Goal: Task Accomplishment & Management: Manage account settings

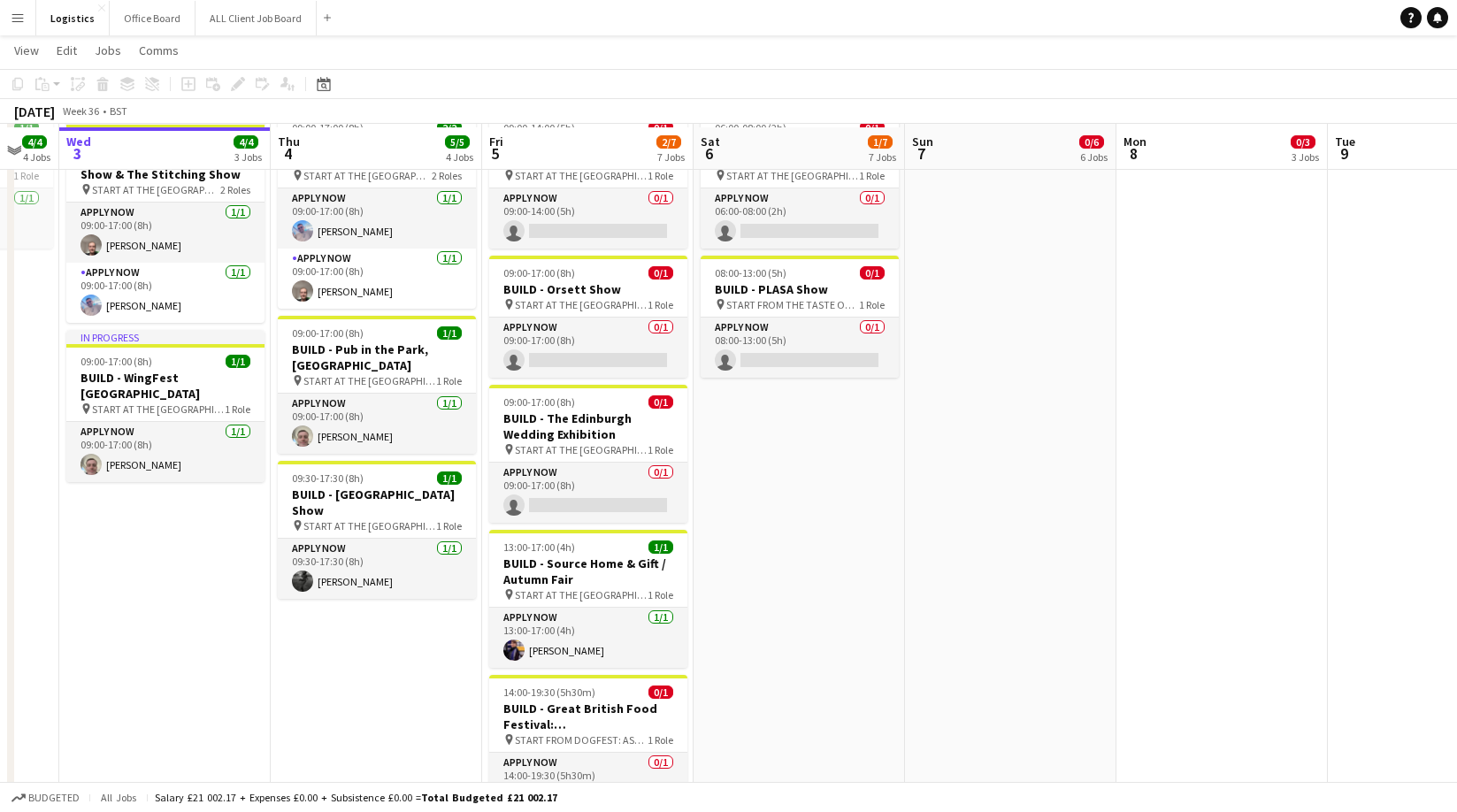
scroll to position [180, 0]
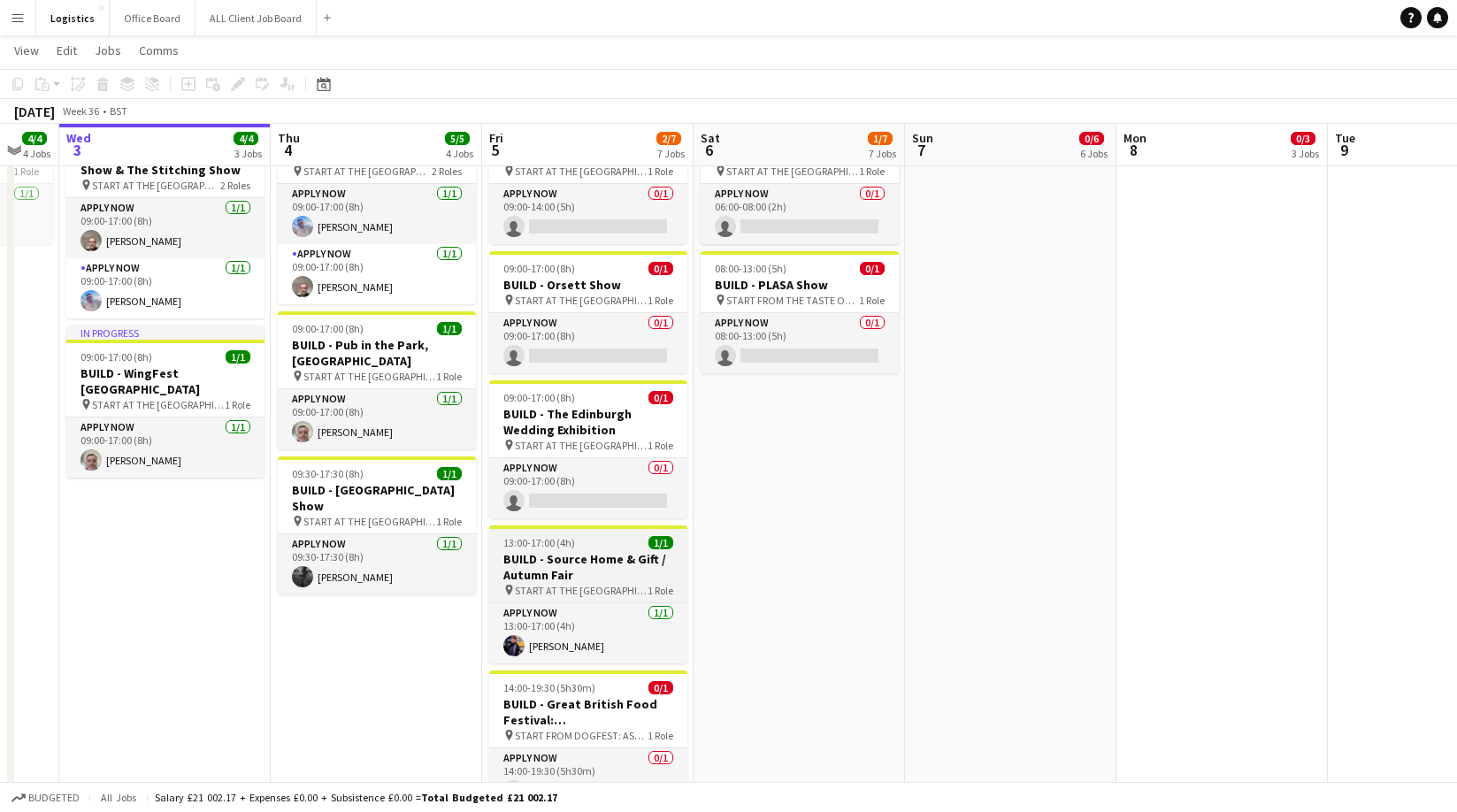
click at [572, 552] on h3 "BUILD - Source Home & Gift / Autumn Fair" at bounding box center [588, 567] width 198 height 32
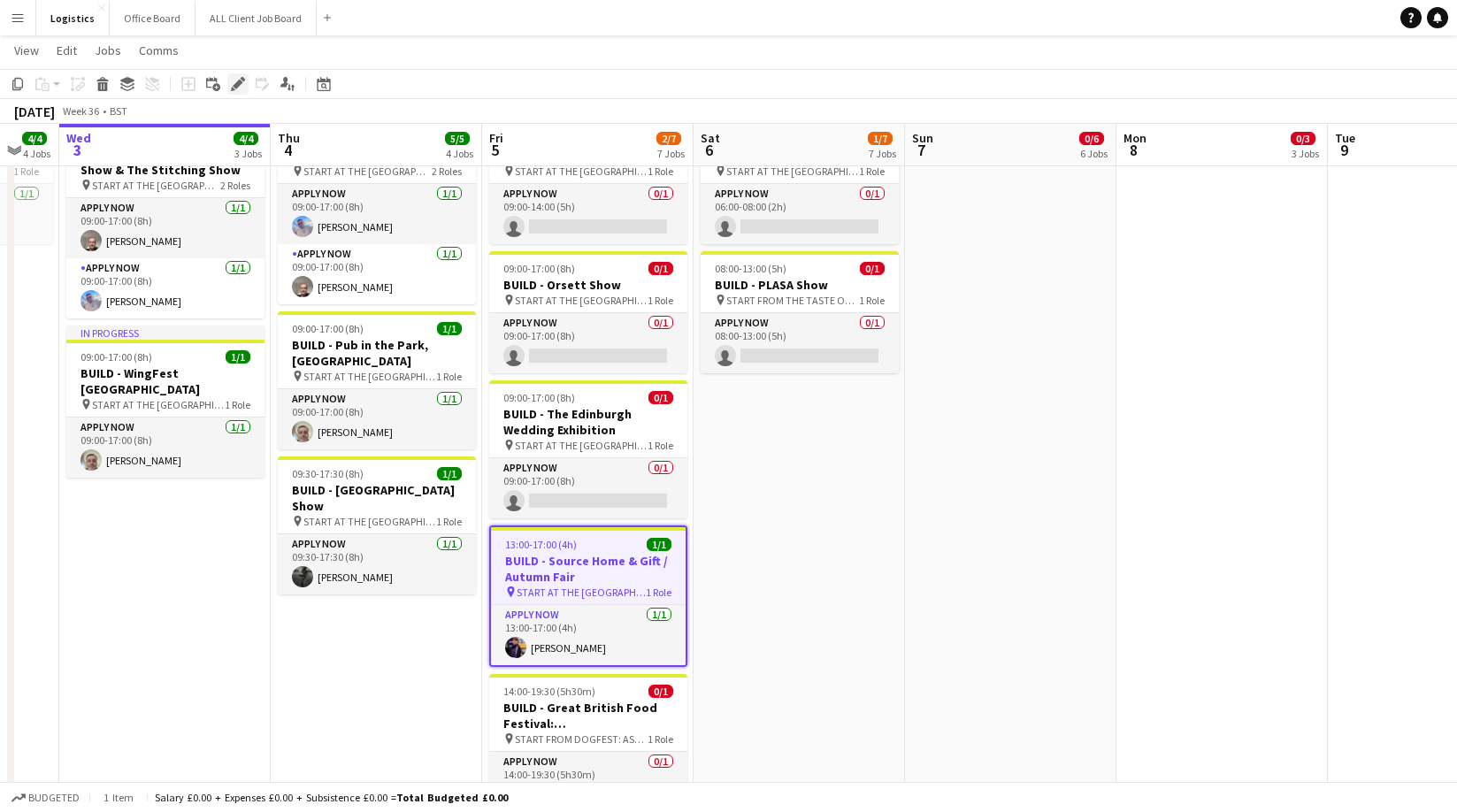
click at [239, 85] on icon at bounding box center [237, 84] width 10 height 10
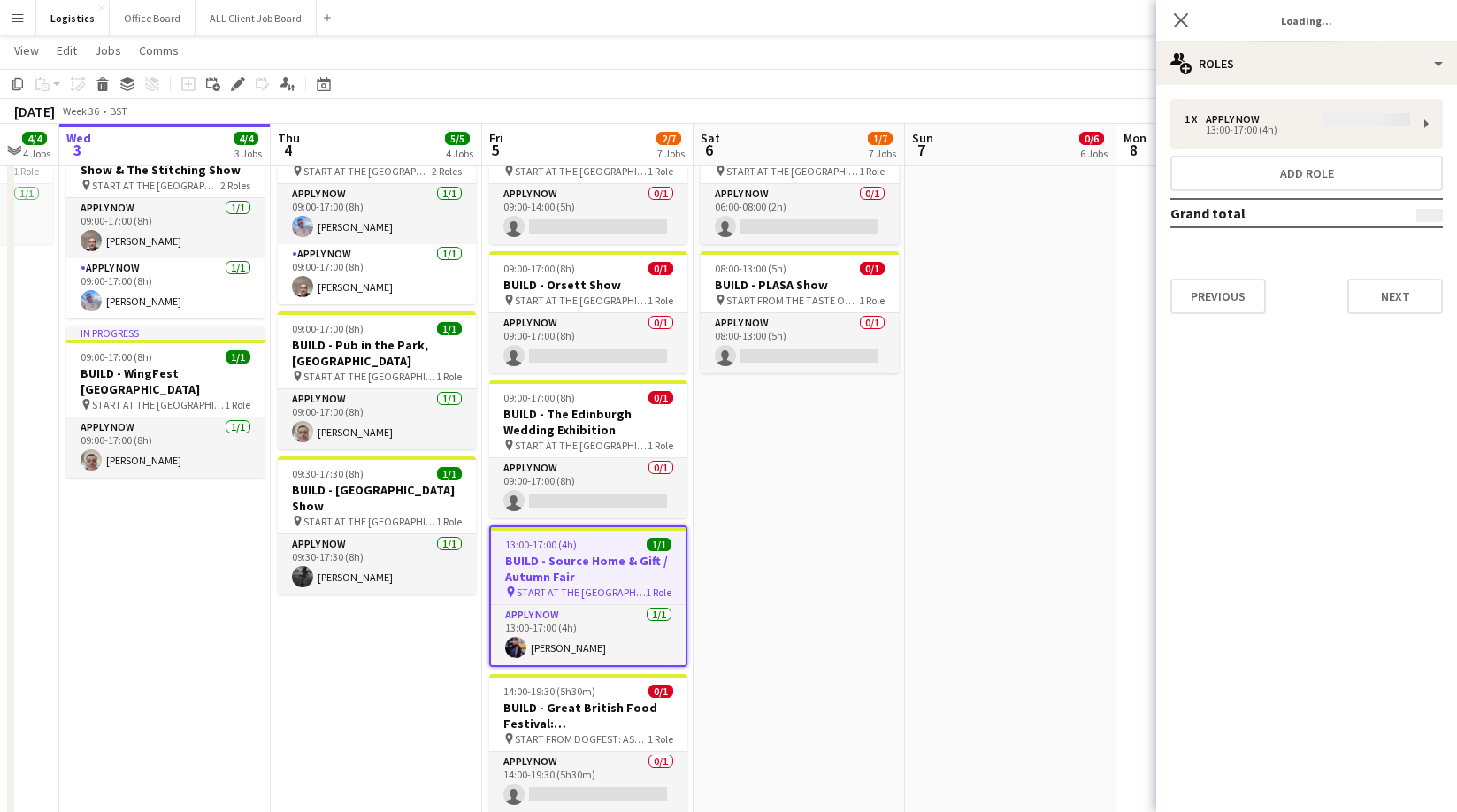
click at [1276, 134] on div "1 x APPLY NOW 13:00-17:00 (4h) Add role Grand total Previous Next" at bounding box center [1305, 207] width 300 height 215
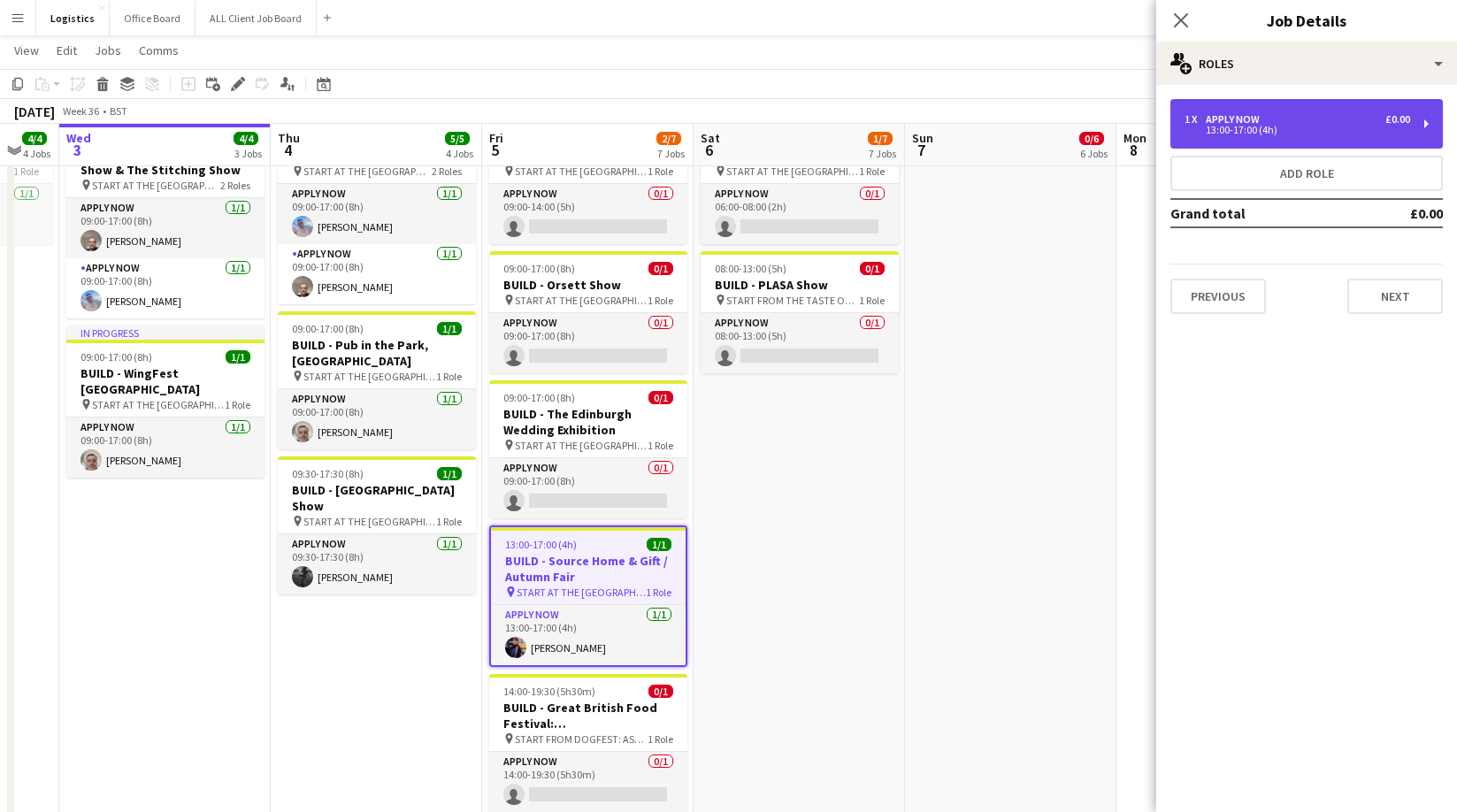
click at [1220, 131] on div "13:00-17:00 (4h)" at bounding box center [1297, 130] width 226 height 9
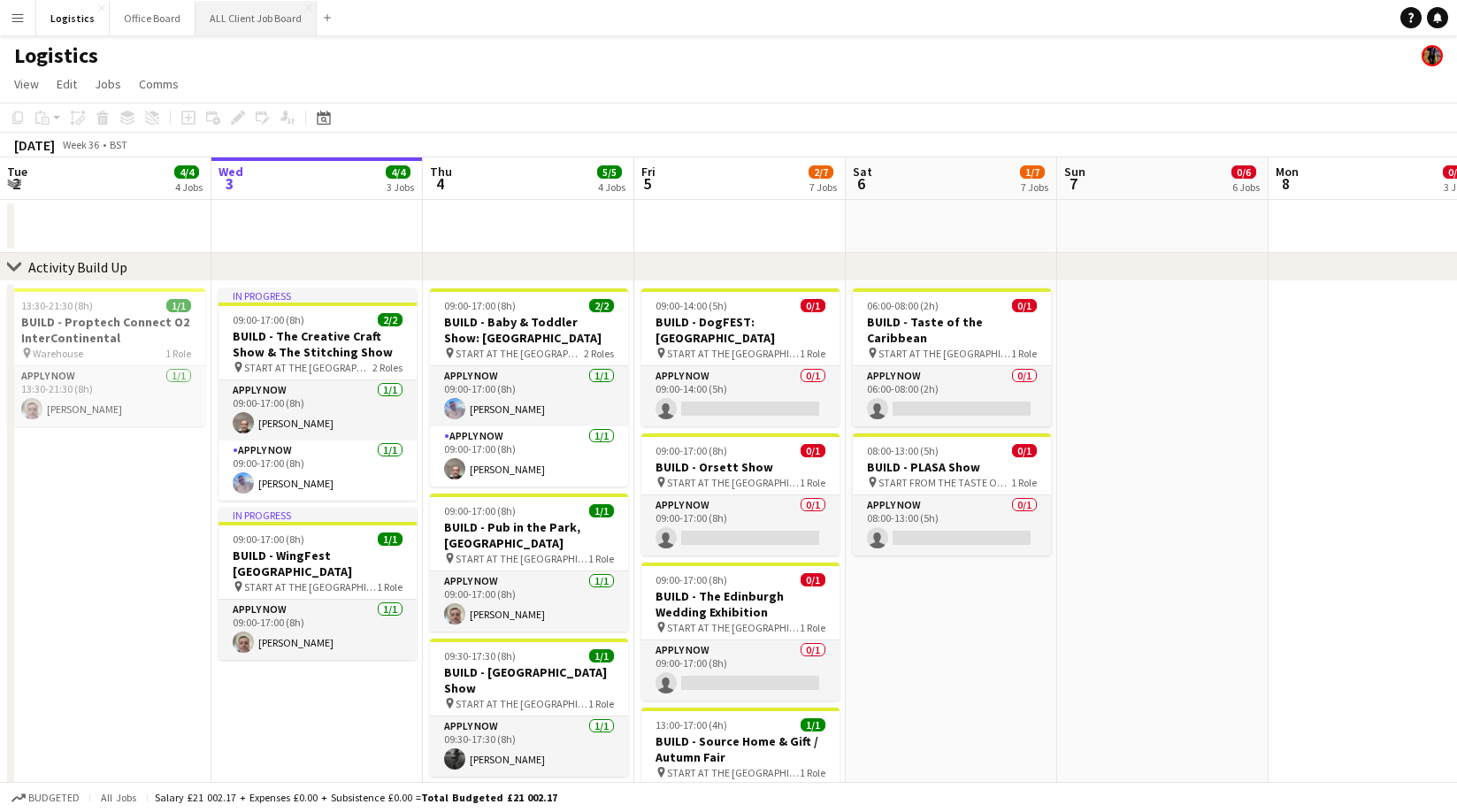
click at [243, 18] on button "ALL Client Job Board Close" at bounding box center [256, 18] width 121 height 34
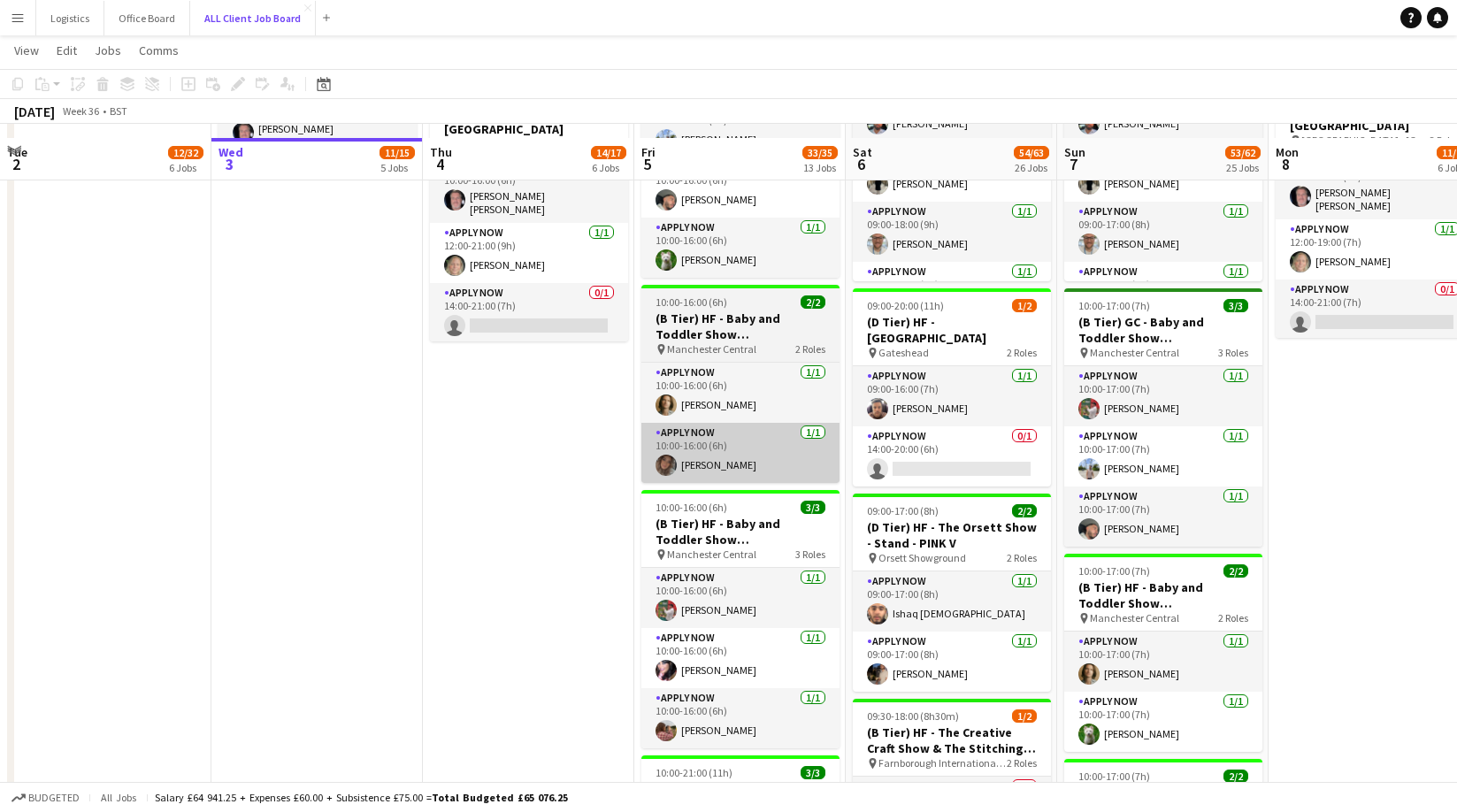
scroll to position [1157, 0]
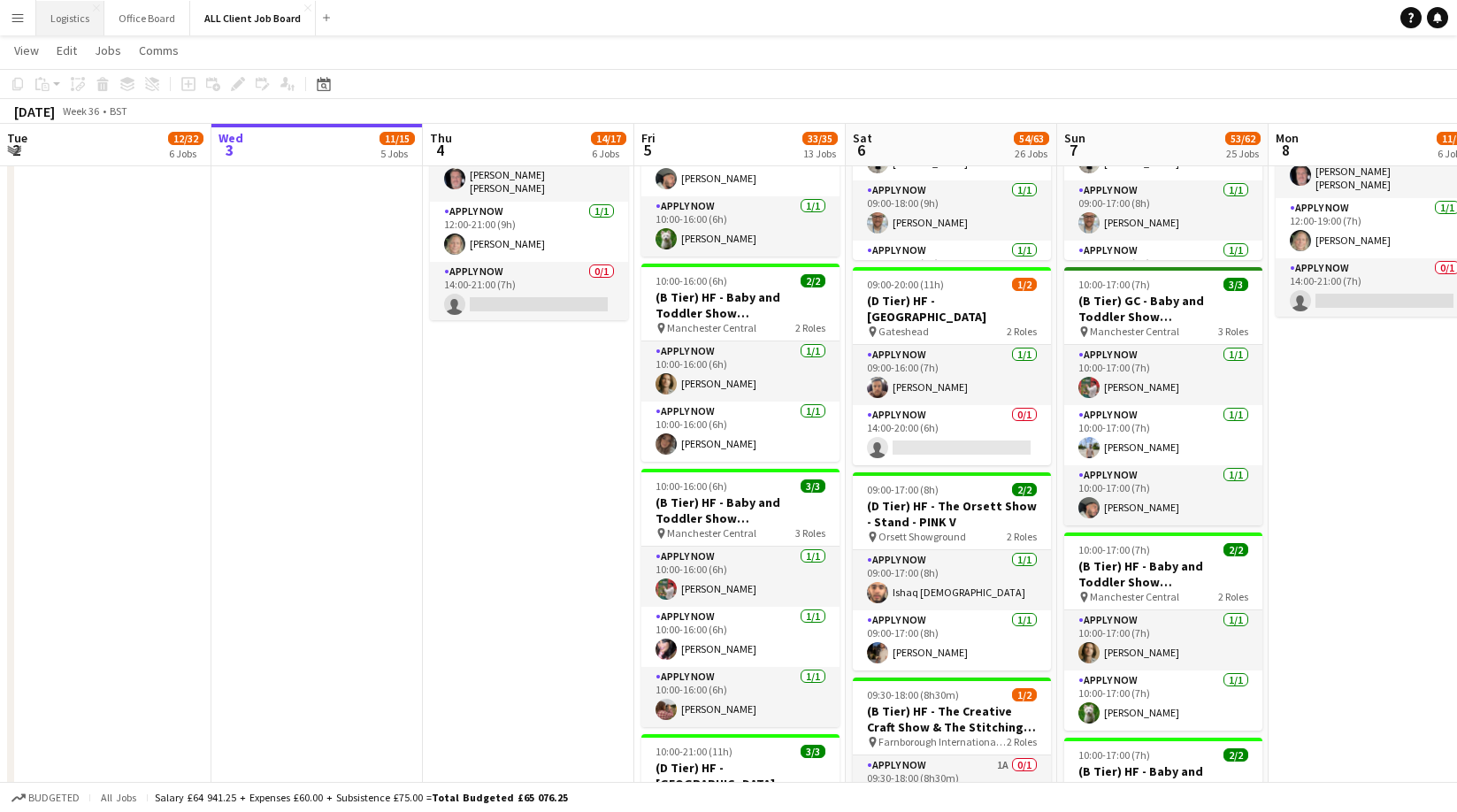
click at [66, 24] on button "Logistics Close" at bounding box center [69, 18] width 68 height 34
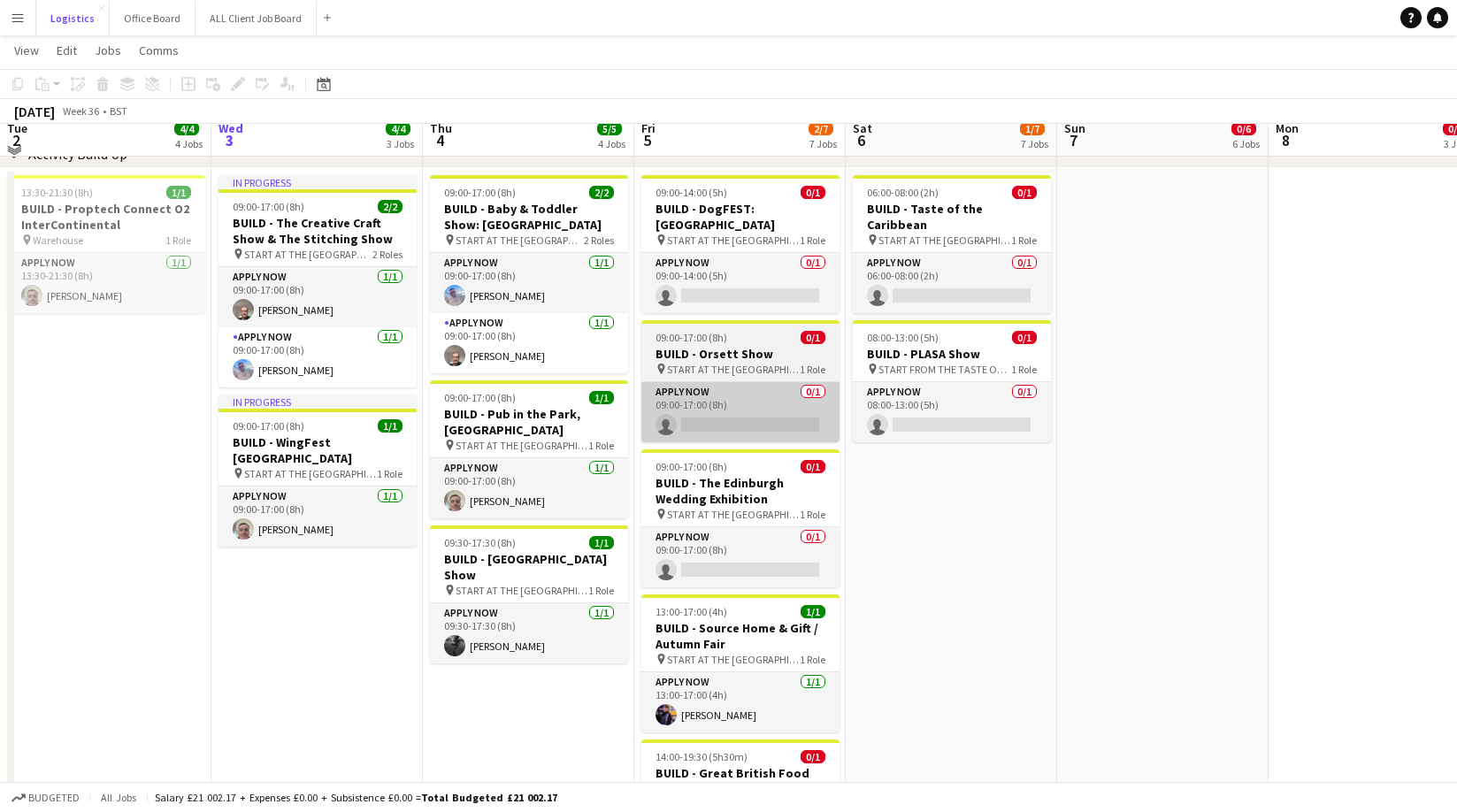
scroll to position [119, 0]
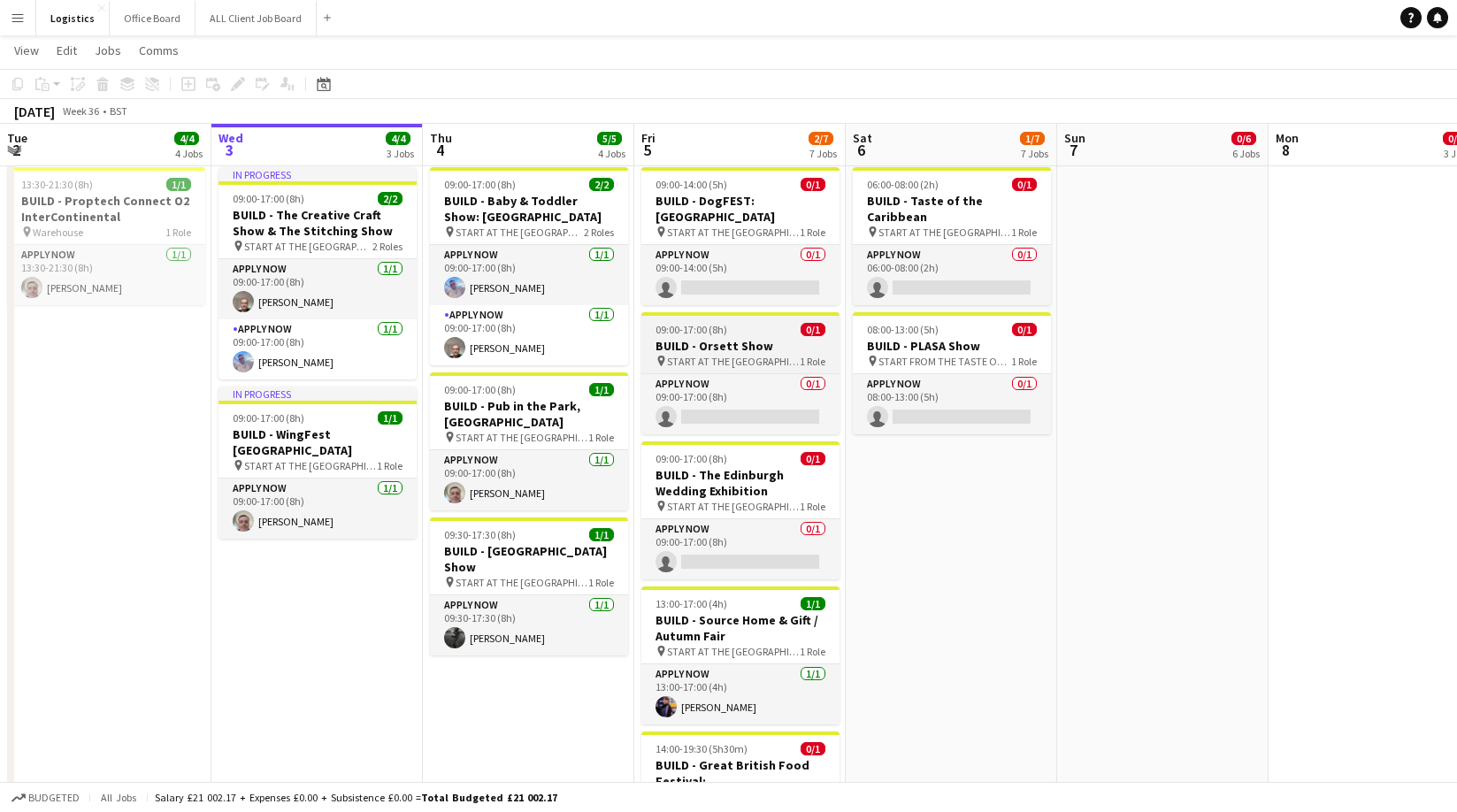
click at [742, 338] on h3 "BUILD - Orsett Show" at bounding box center [741, 346] width 198 height 16
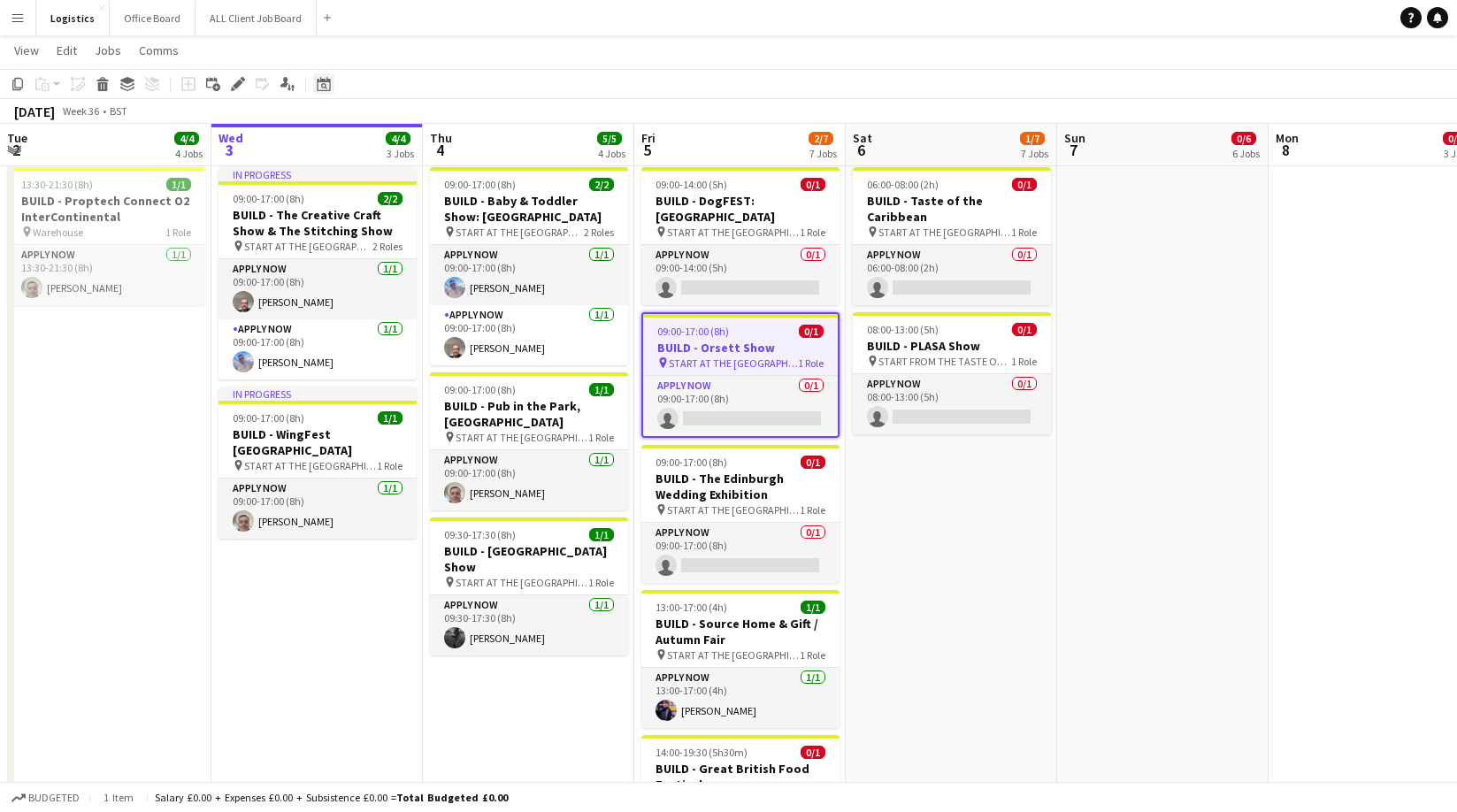
drag, startPoint x: 238, startPoint y: 83, endPoint x: 313, endPoint y: 91, distance: 75.4
click at [238, 83] on icon at bounding box center [237, 84] width 10 height 10
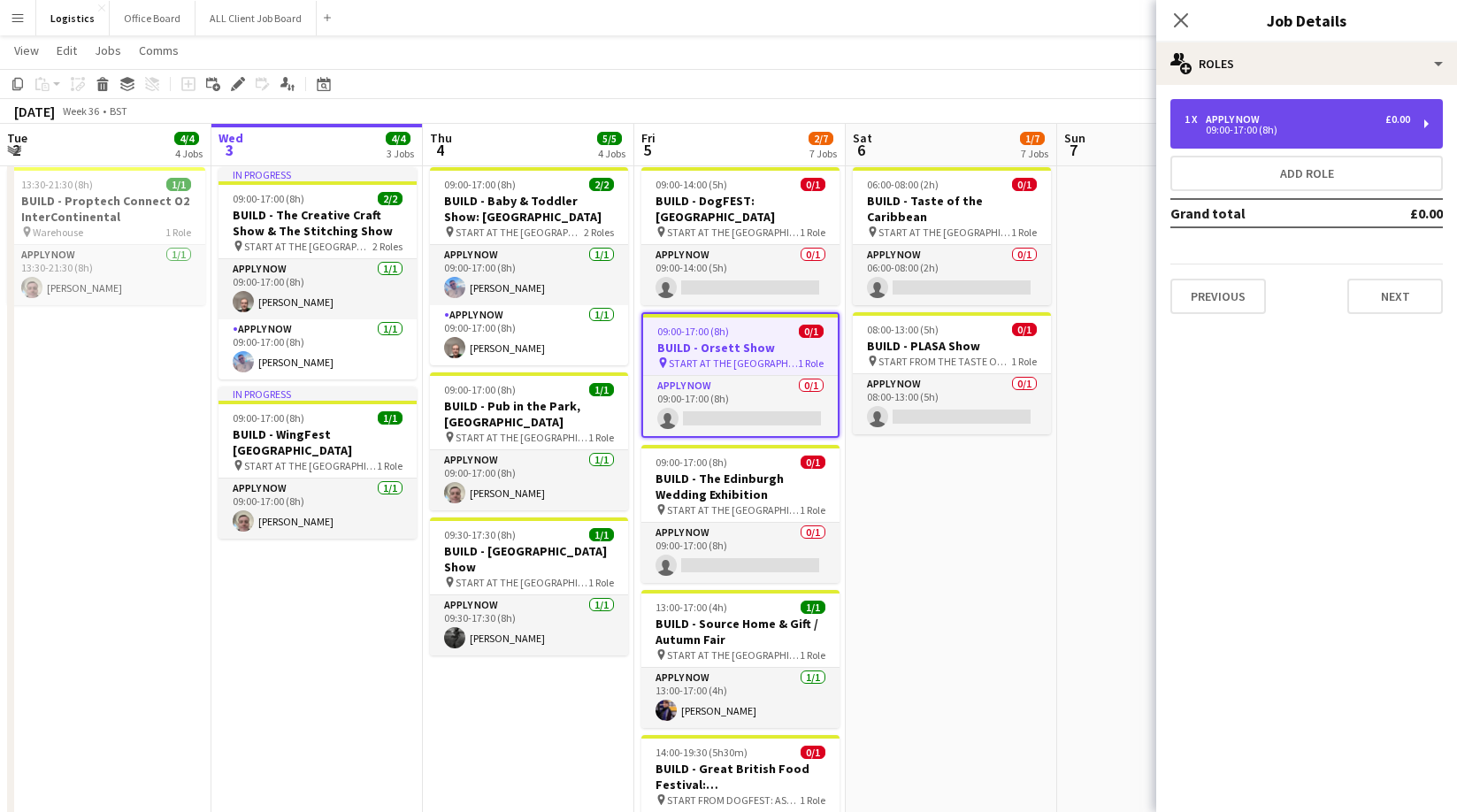
click at [1238, 132] on div "09:00-17:00 (8h)" at bounding box center [1297, 130] width 226 height 9
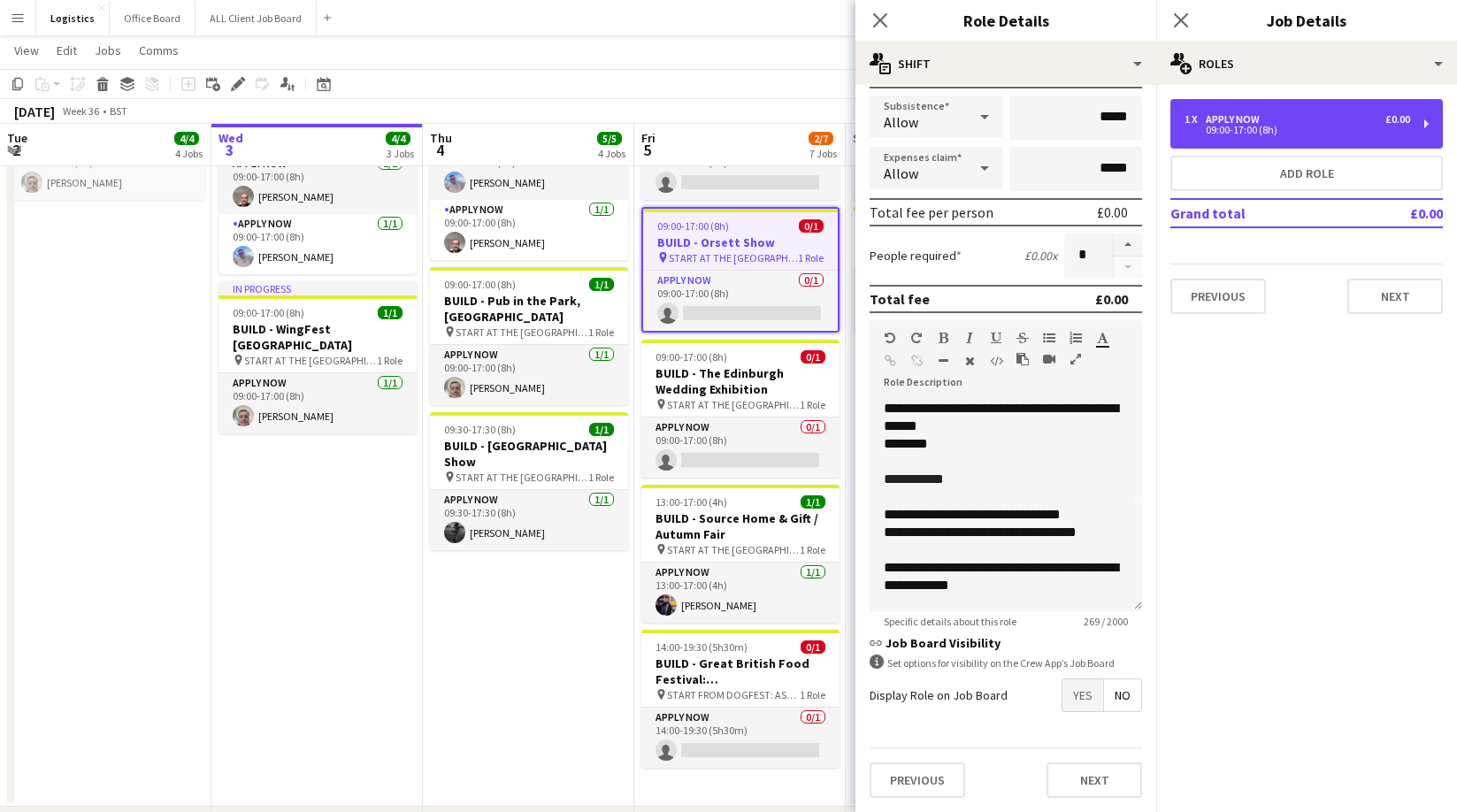
scroll to position [106, 0]
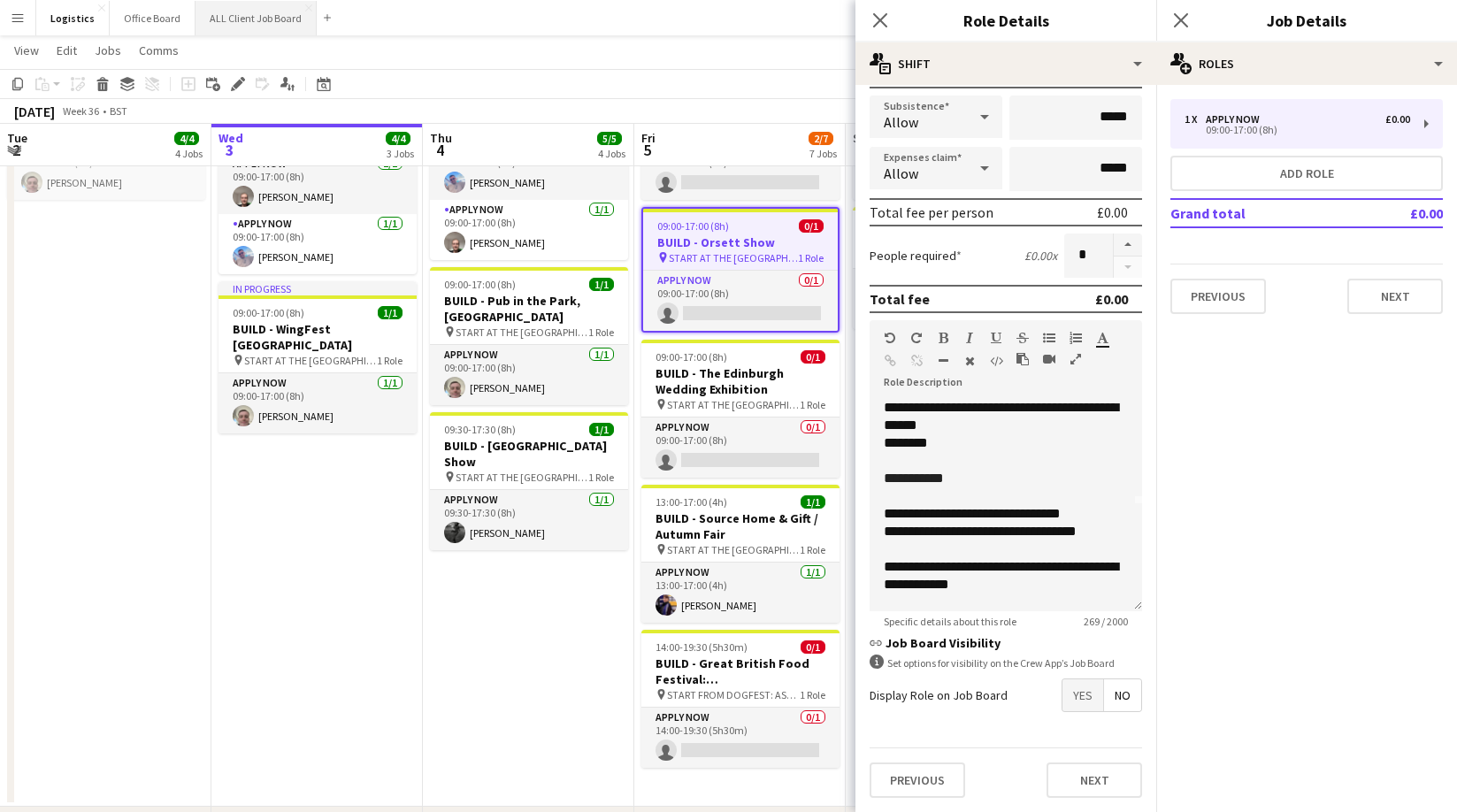
click at [252, 14] on button "ALL Client Job Board Close" at bounding box center [256, 18] width 121 height 34
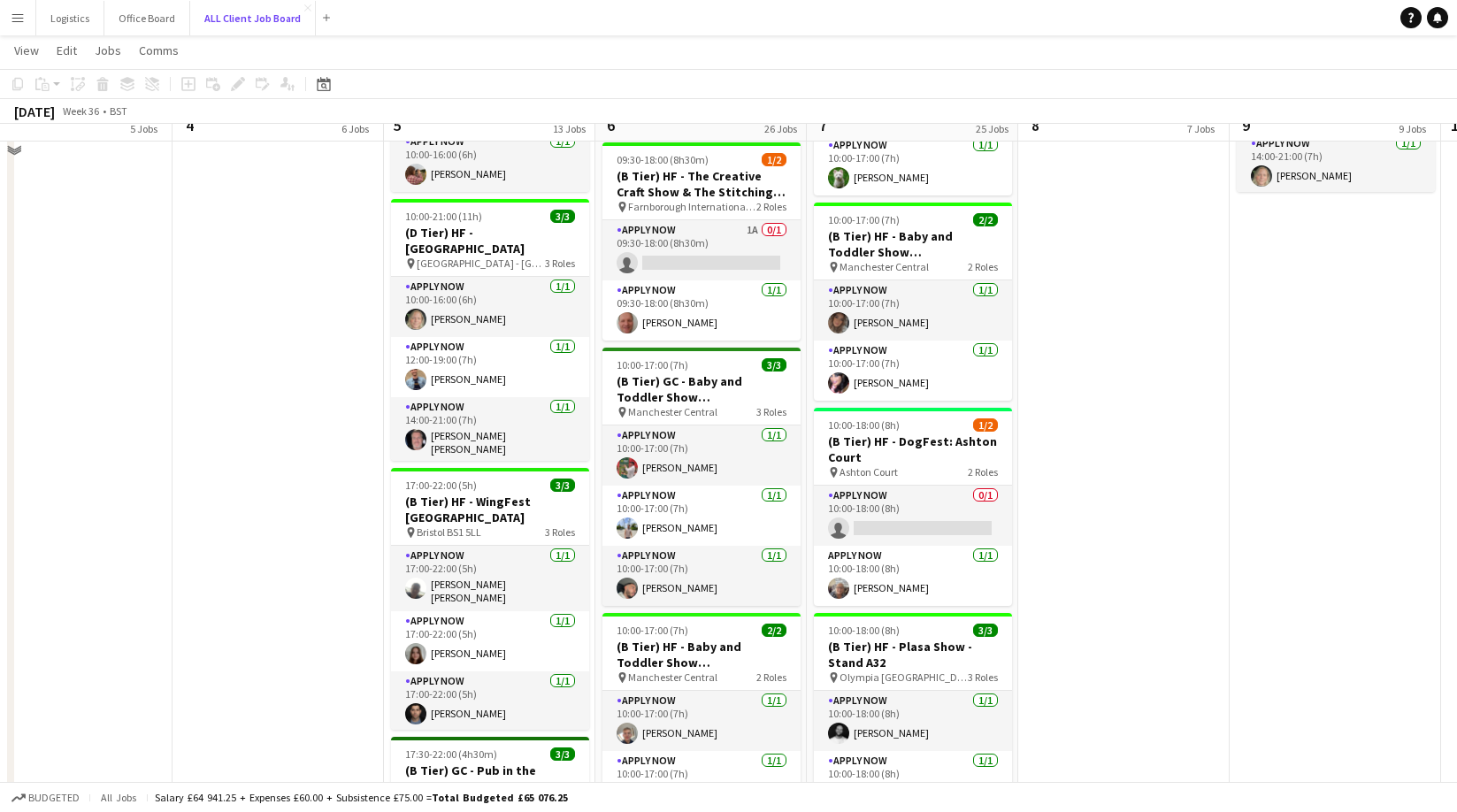
scroll to position [1700, 0]
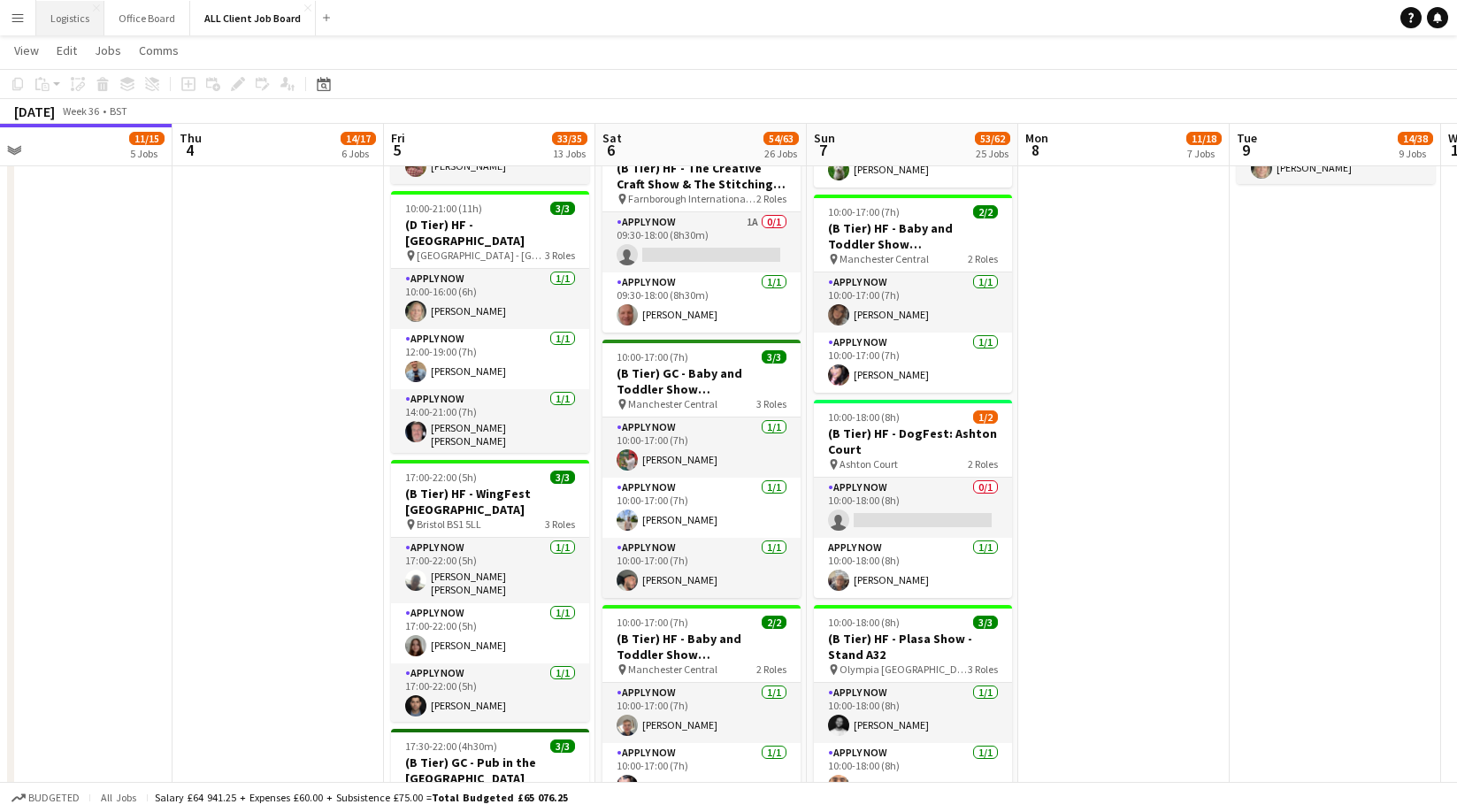
click at [74, 14] on button "Logistics Close" at bounding box center [69, 18] width 68 height 34
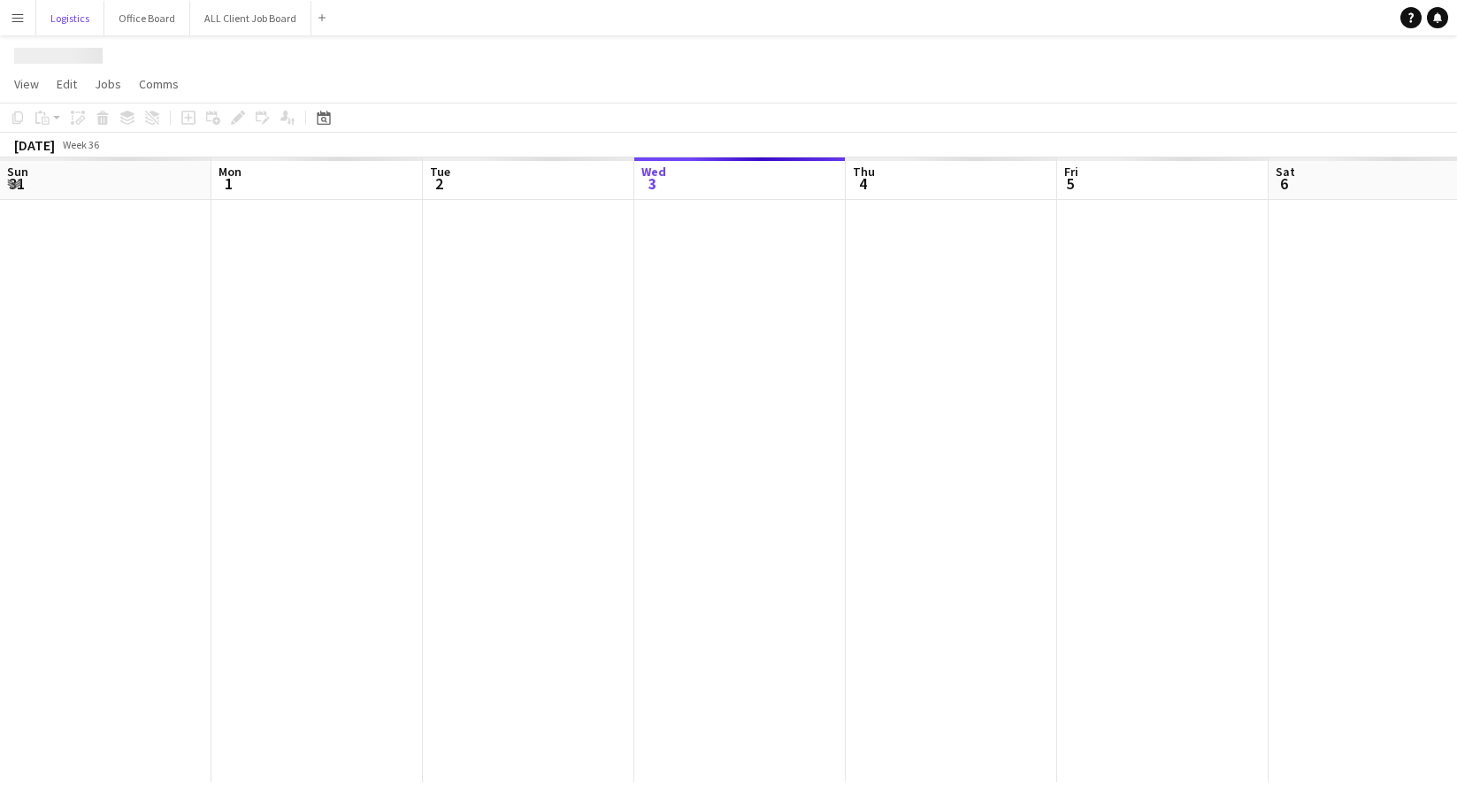
scroll to position [0, 423]
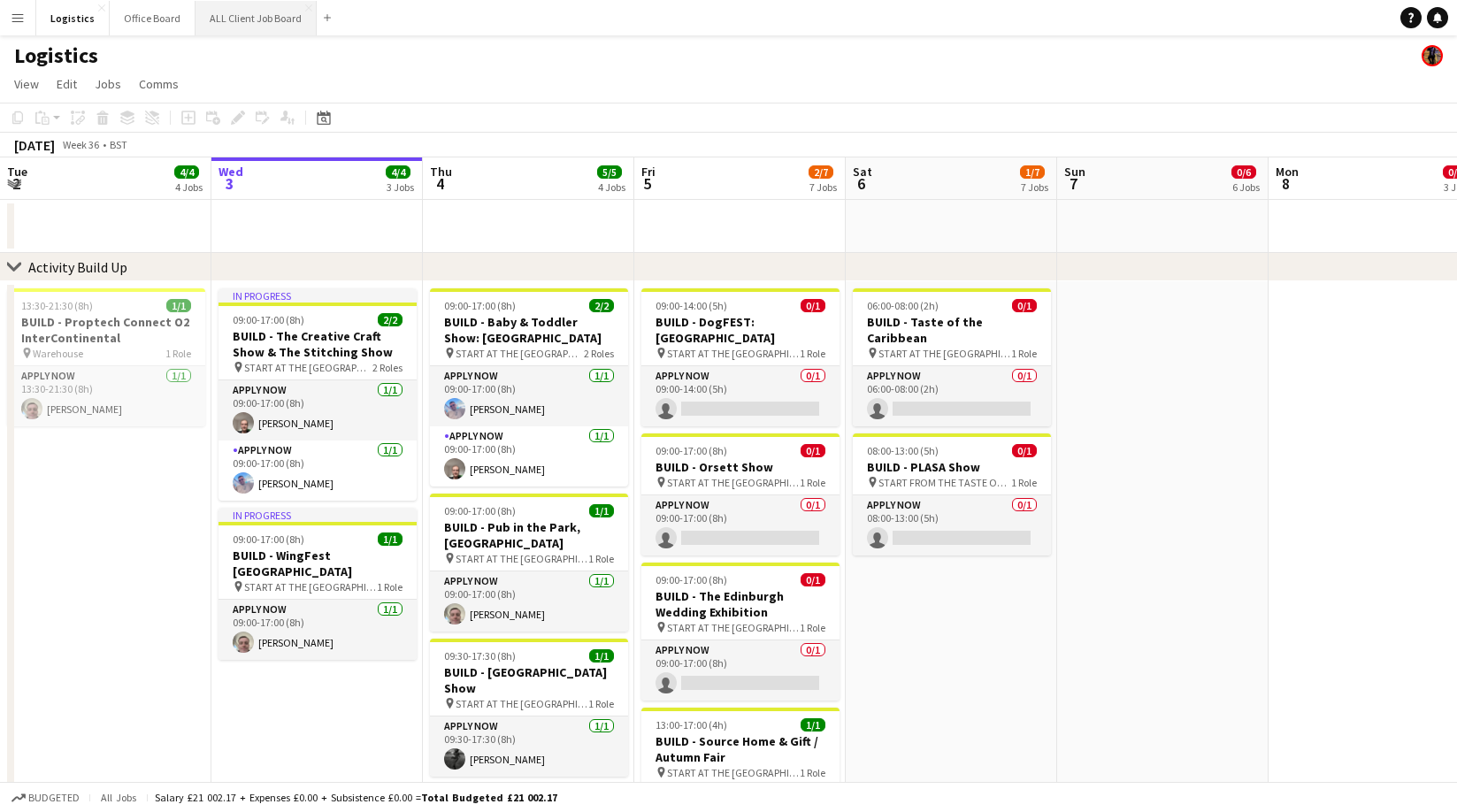
click at [249, 19] on button "ALL Client Job Board Close" at bounding box center [256, 18] width 121 height 34
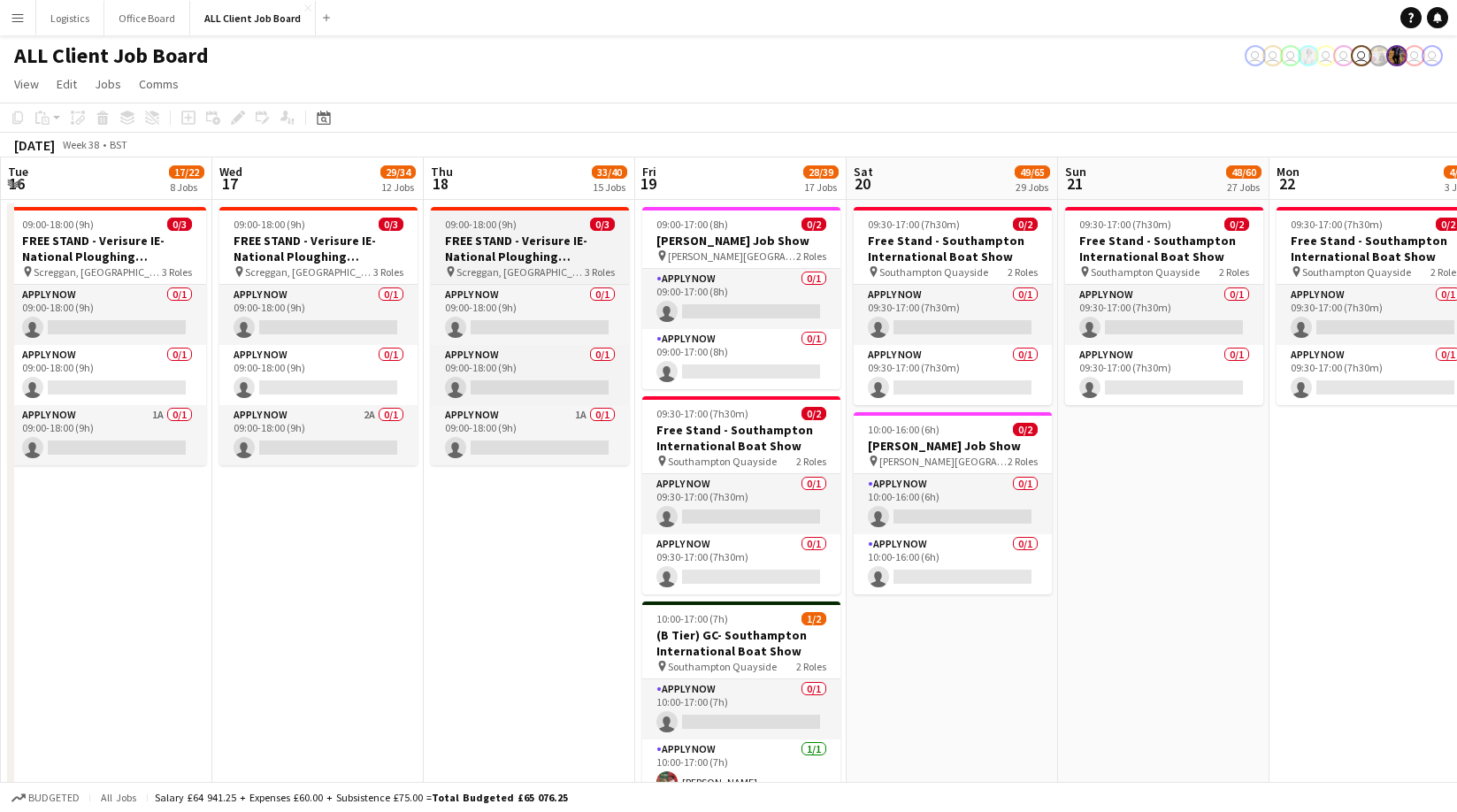
click at [527, 241] on h3 "FREE STAND - Verisure IE- National Ploughing Championships" at bounding box center [530, 248] width 198 height 32
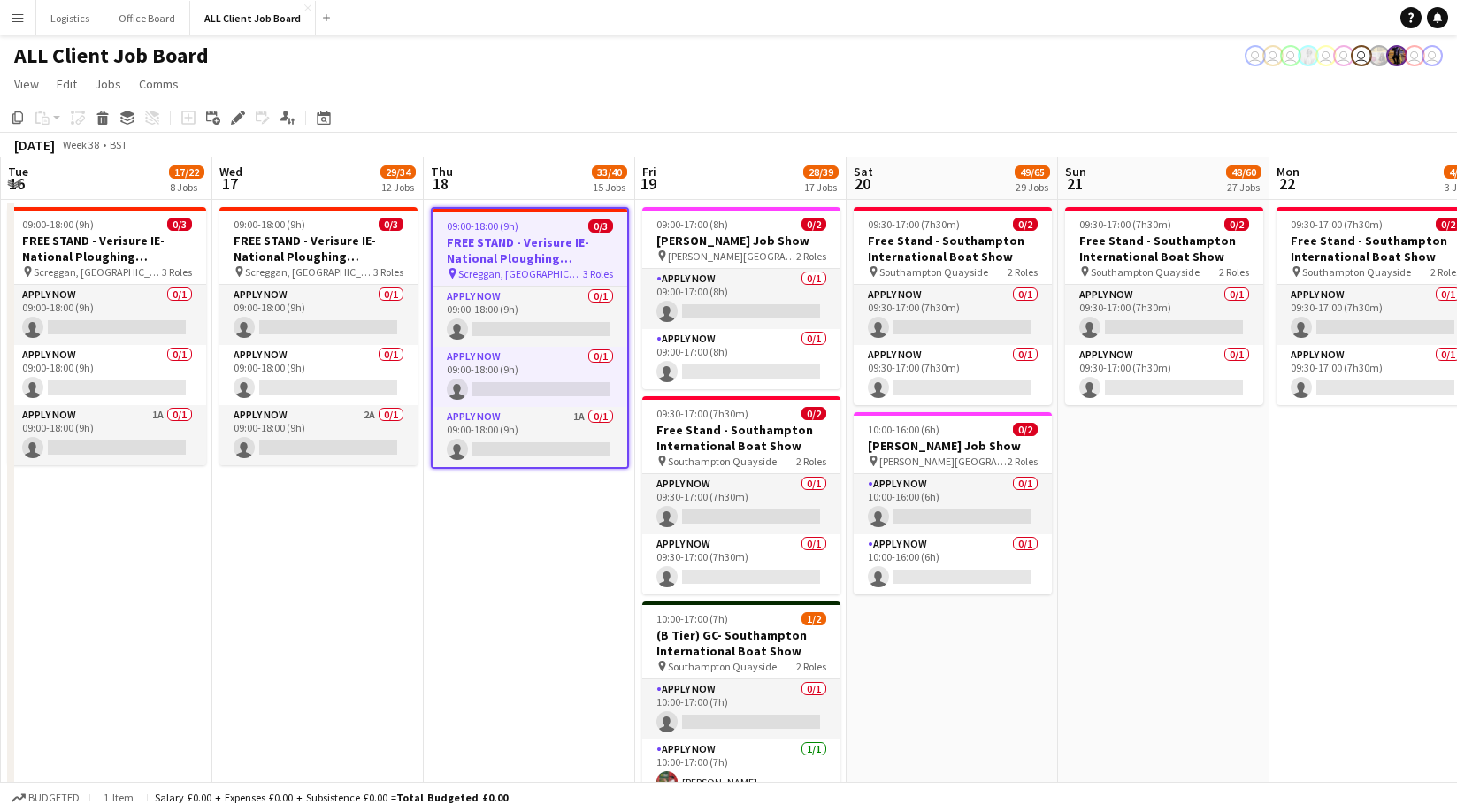
drag, startPoint x: 241, startPoint y: 117, endPoint x: 289, endPoint y: 137, distance: 52.0
click at [241, 117] on icon "Edit" at bounding box center [238, 118] width 14 height 14
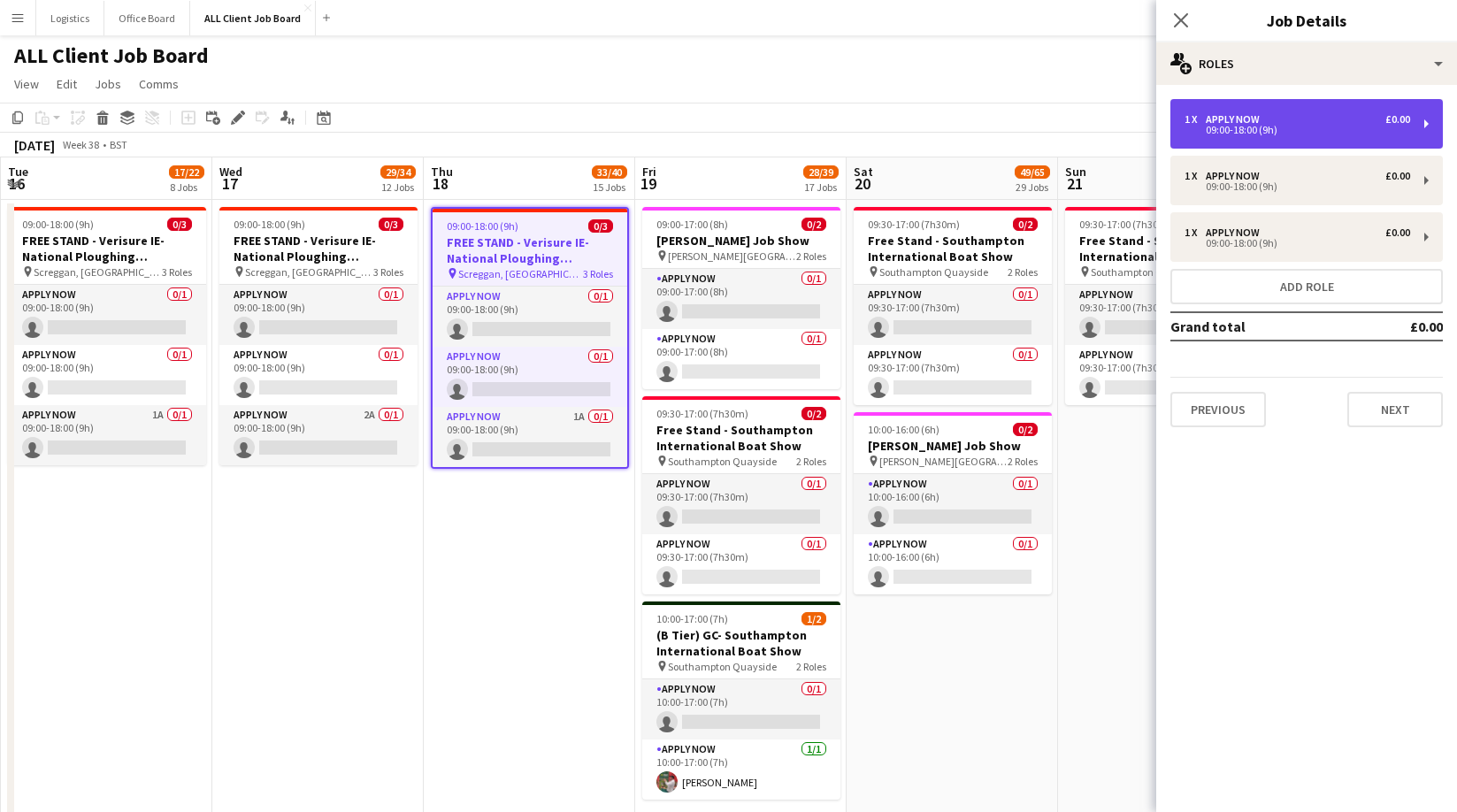
drag, startPoint x: 1296, startPoint y: 125, endPoint x: 1286, endPoint y: 128, distance: 10.4
click at [1296, 125] on div "09:00-18:00 (9h)" at bounding box center [1297, 130] width 226 height 9
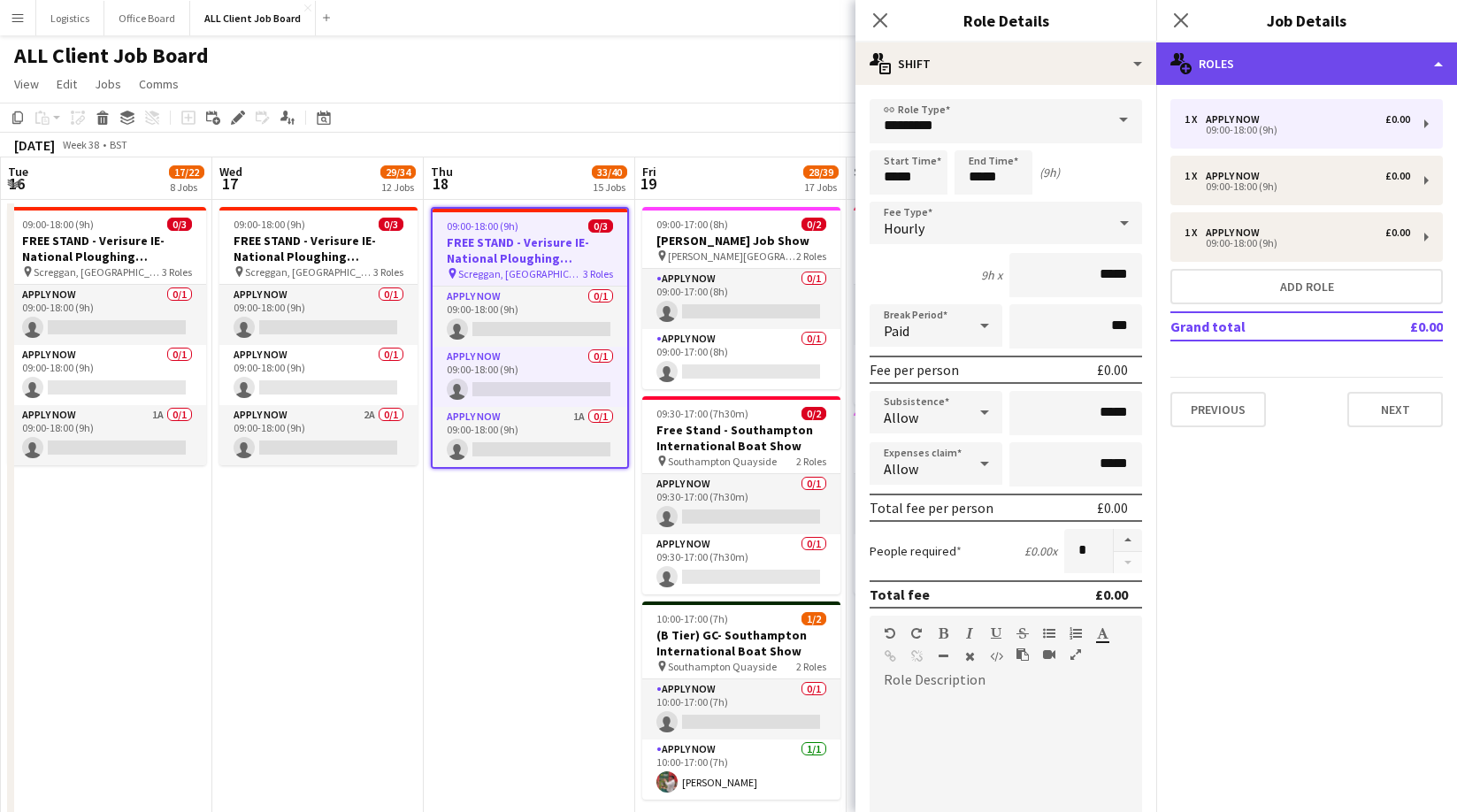
click at [1298, 51] on div "multiple-users-add Roles" at bounding box center [1305, 63] width 300 height 42
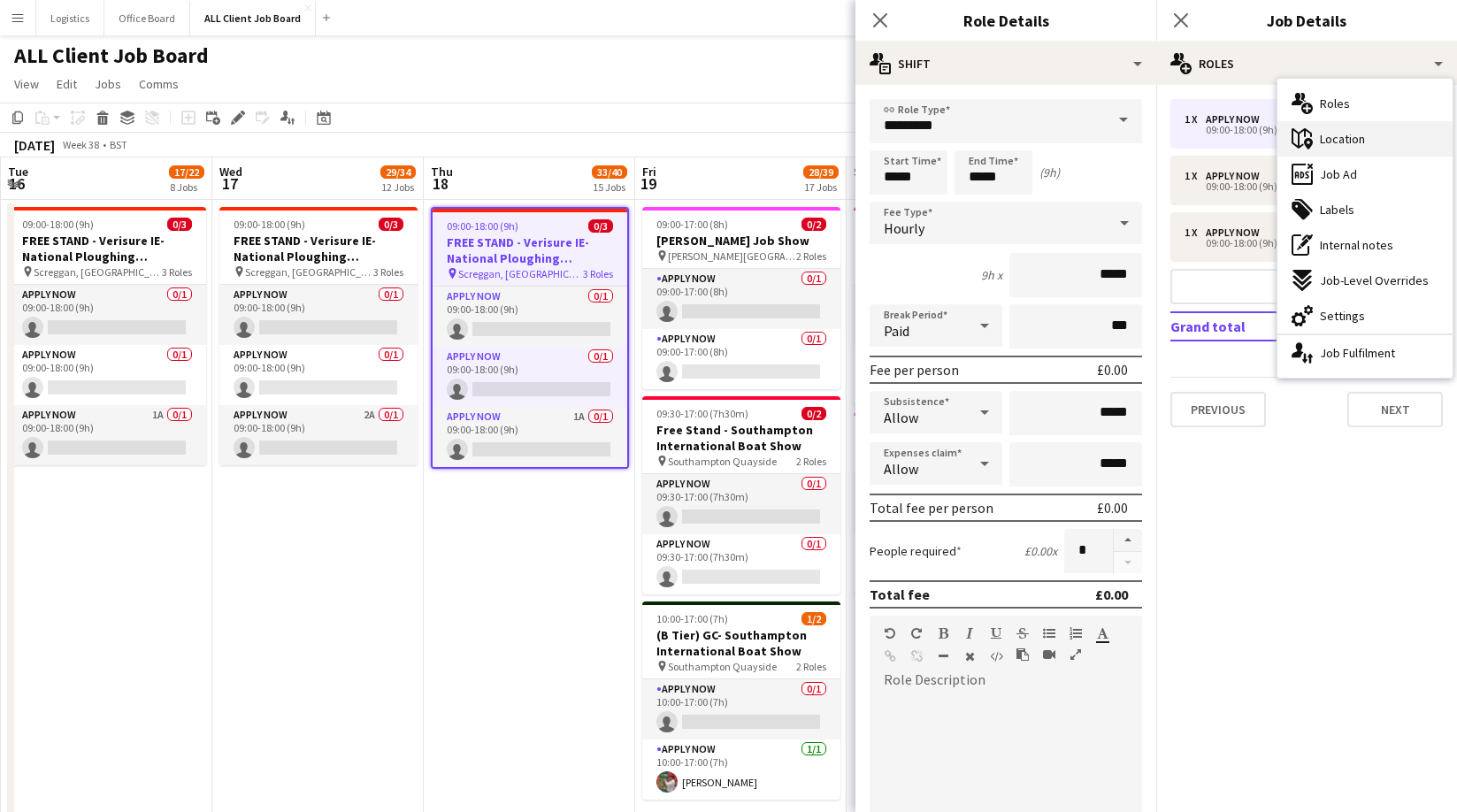
click at [1333, 144] on span "Location" at bounding box center [1342, 139] width 45 height 16
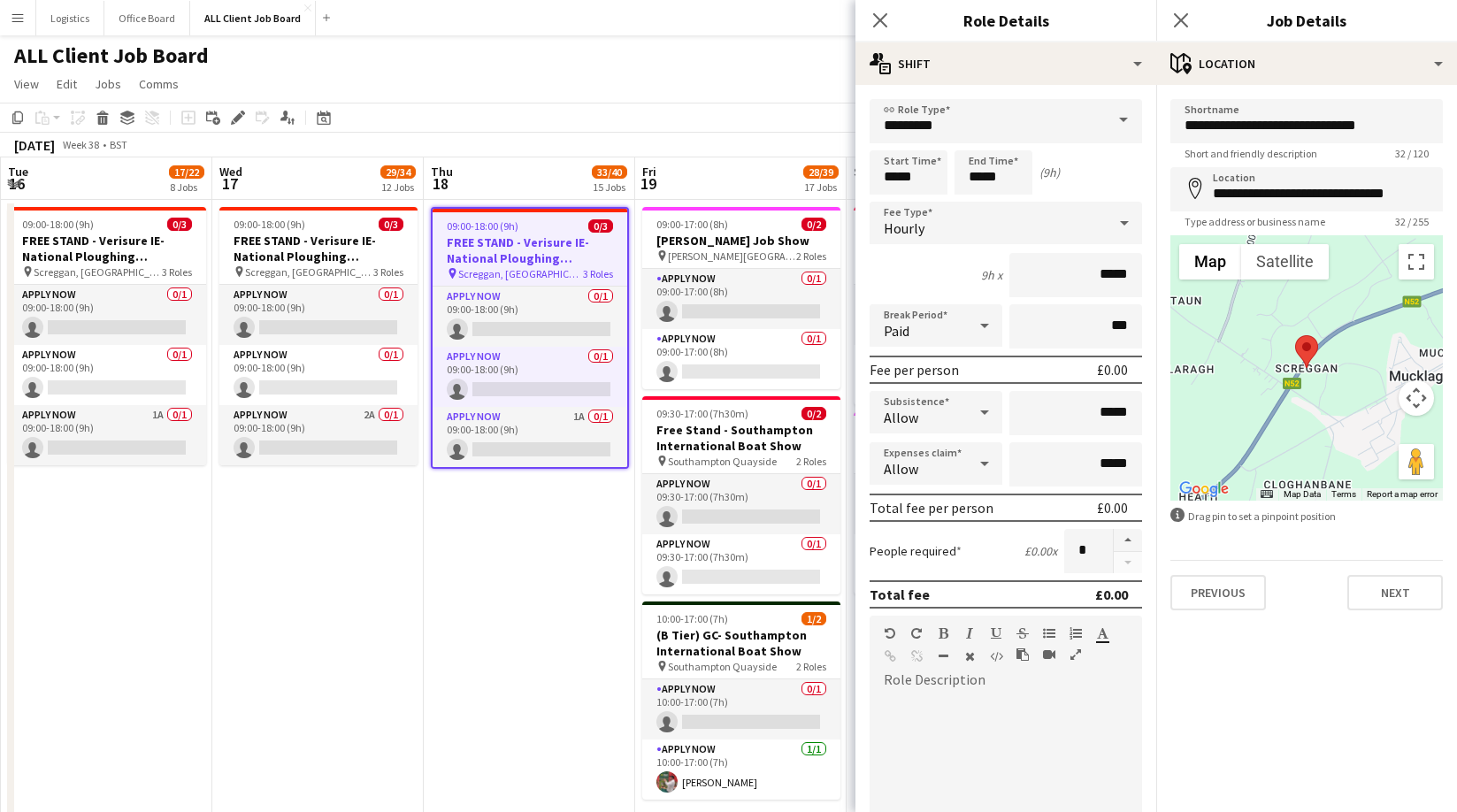
drag, startPoint x: 877, startPoint y: 23, endPoint x: 1022, endPoint y: 25, distance: 145.0
click at [880, 23] on icon "Close pop-in" at bounding box center [881, 21] width 14 height 14
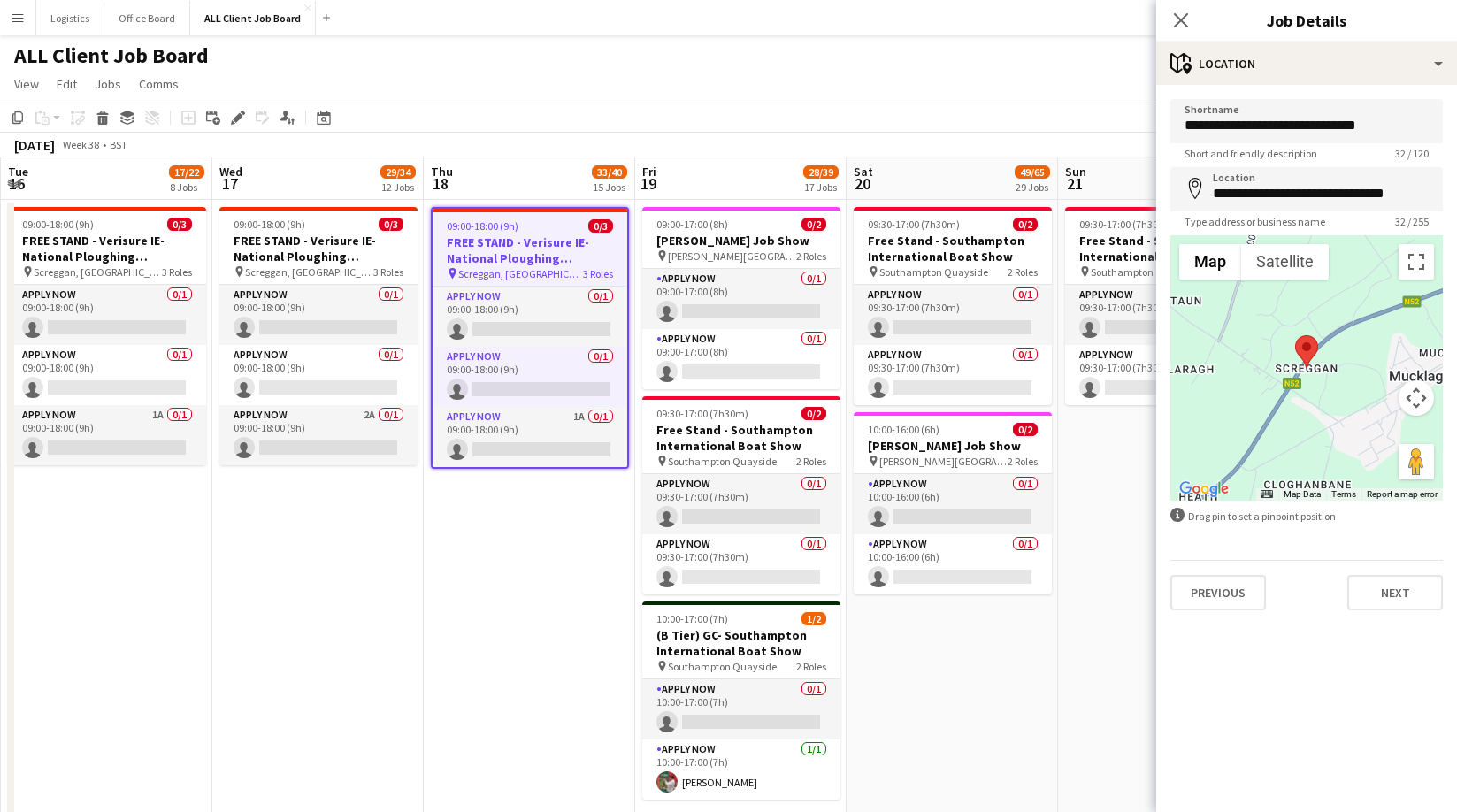
drag, startPoint x: 1186, startPoint y: 20, endPoint x: 1102, endPoint y: 43, distance: 87.1
click at [1186, 20] on icon "Close pop-in" at bounding box center [1181, 21] width 14 height 14
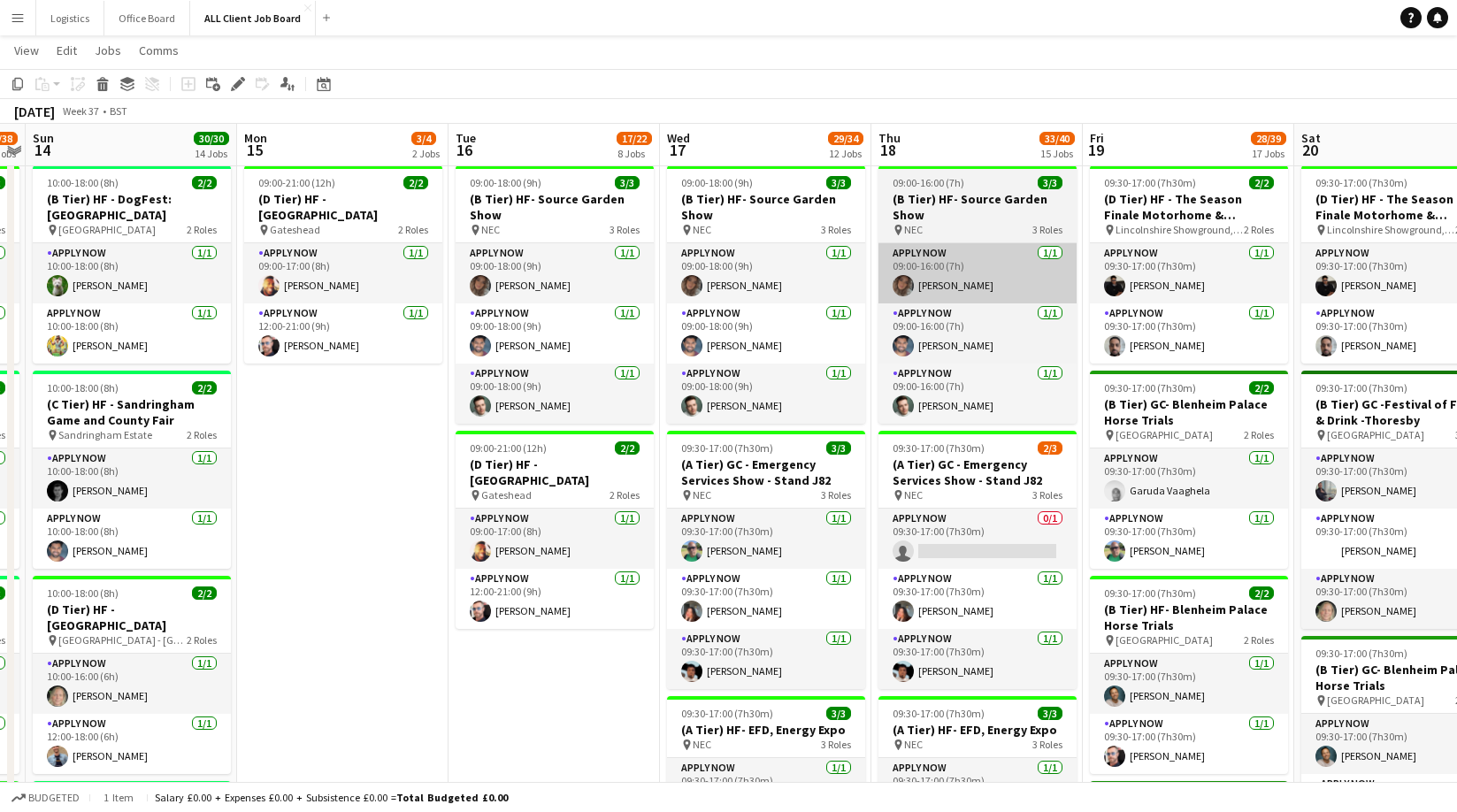
scroll to position [0, 364]
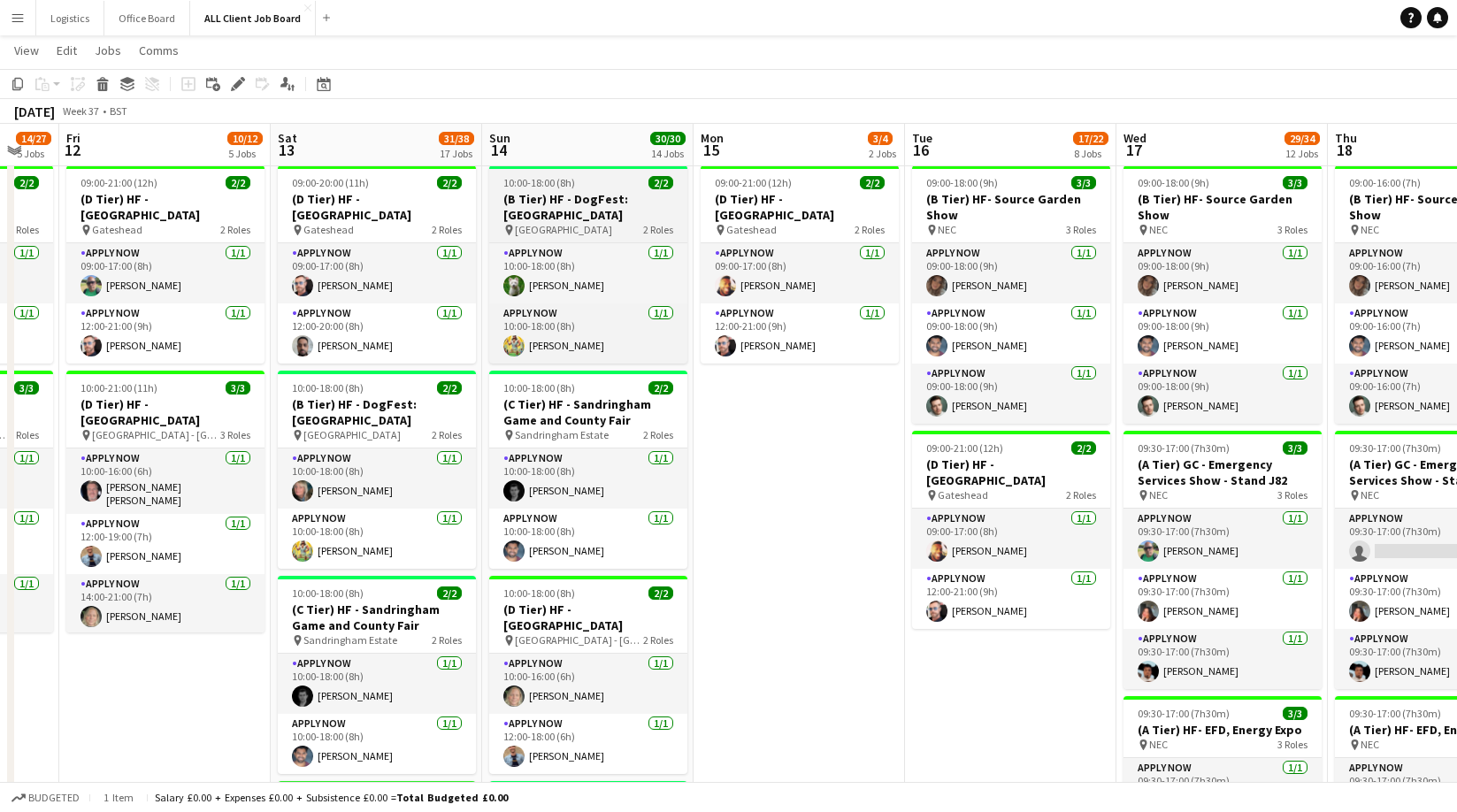
click at [576, 192] on h3 "(B Tier) HF - DogFest: [GEOGRAPHIC_DATA]" at bounding box center [588, 207] width 198 height 32
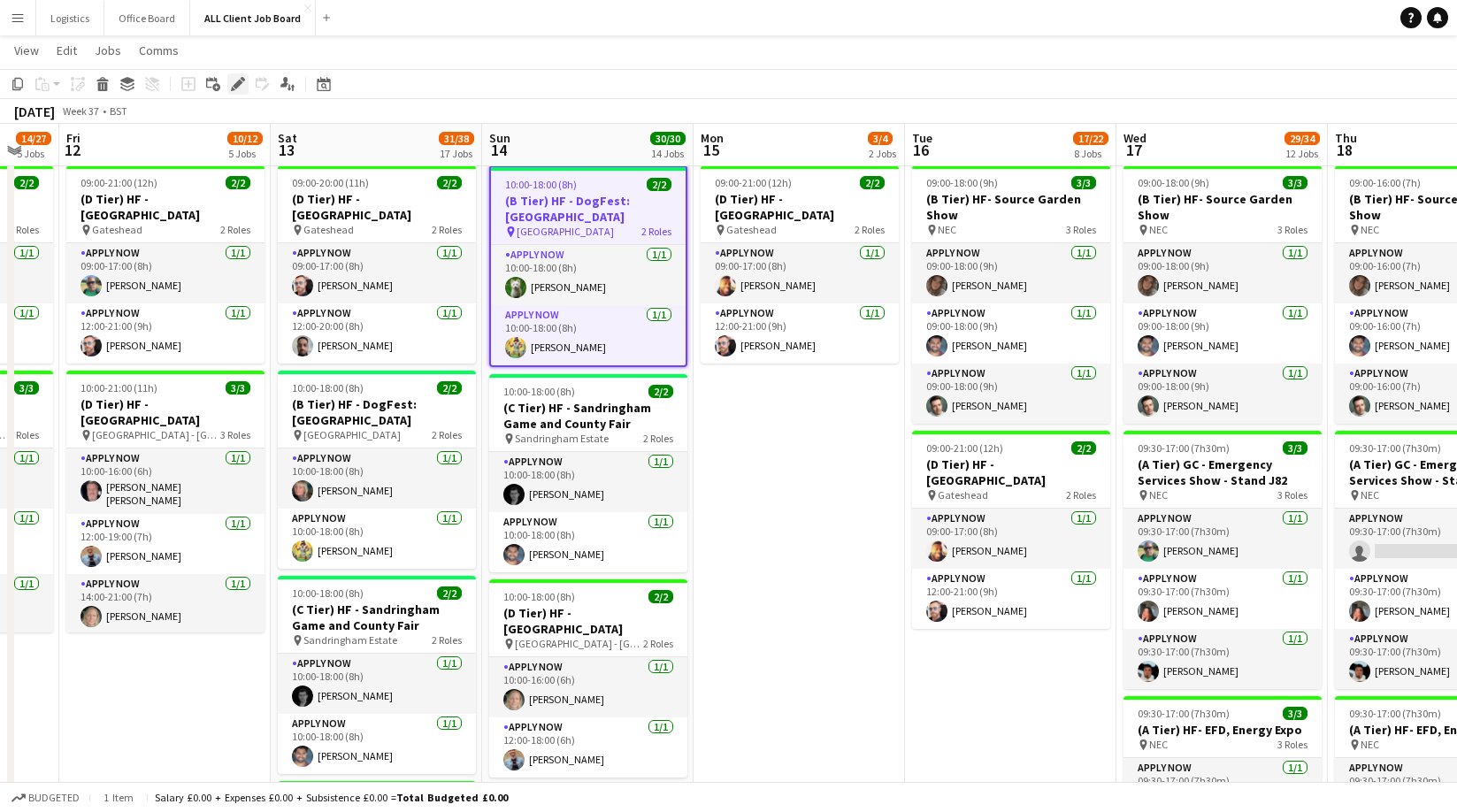
click at [236, 87] on icon at bounding box center [237, 84] width 10 height 10
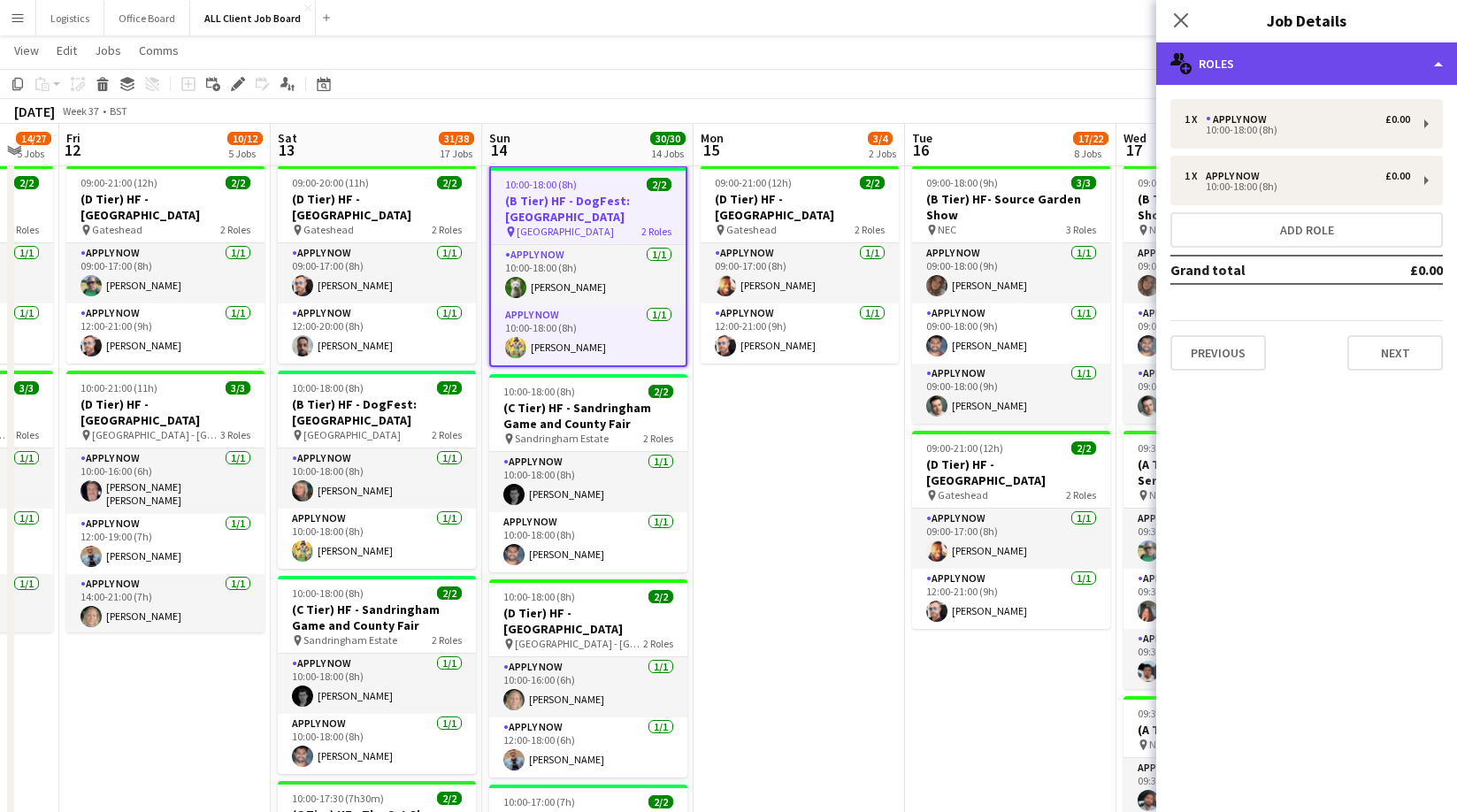
click at [1278, 65] on div "multiple-users-add Roles" at bounding box center [1305, 63] width 300 height 42
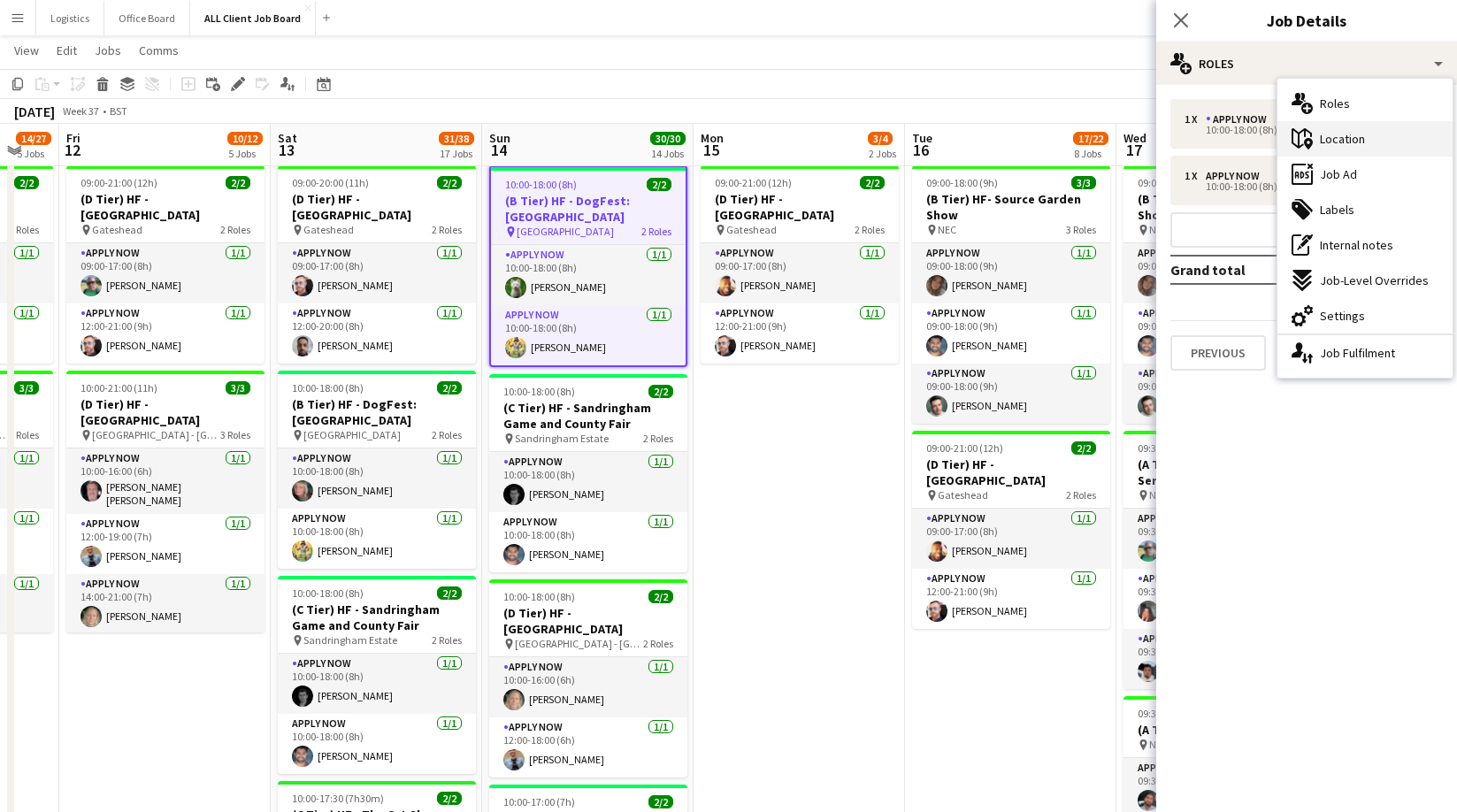
click at [1343, 139] on span "Location" at bounding box center [1342, 139] width 45 height 16
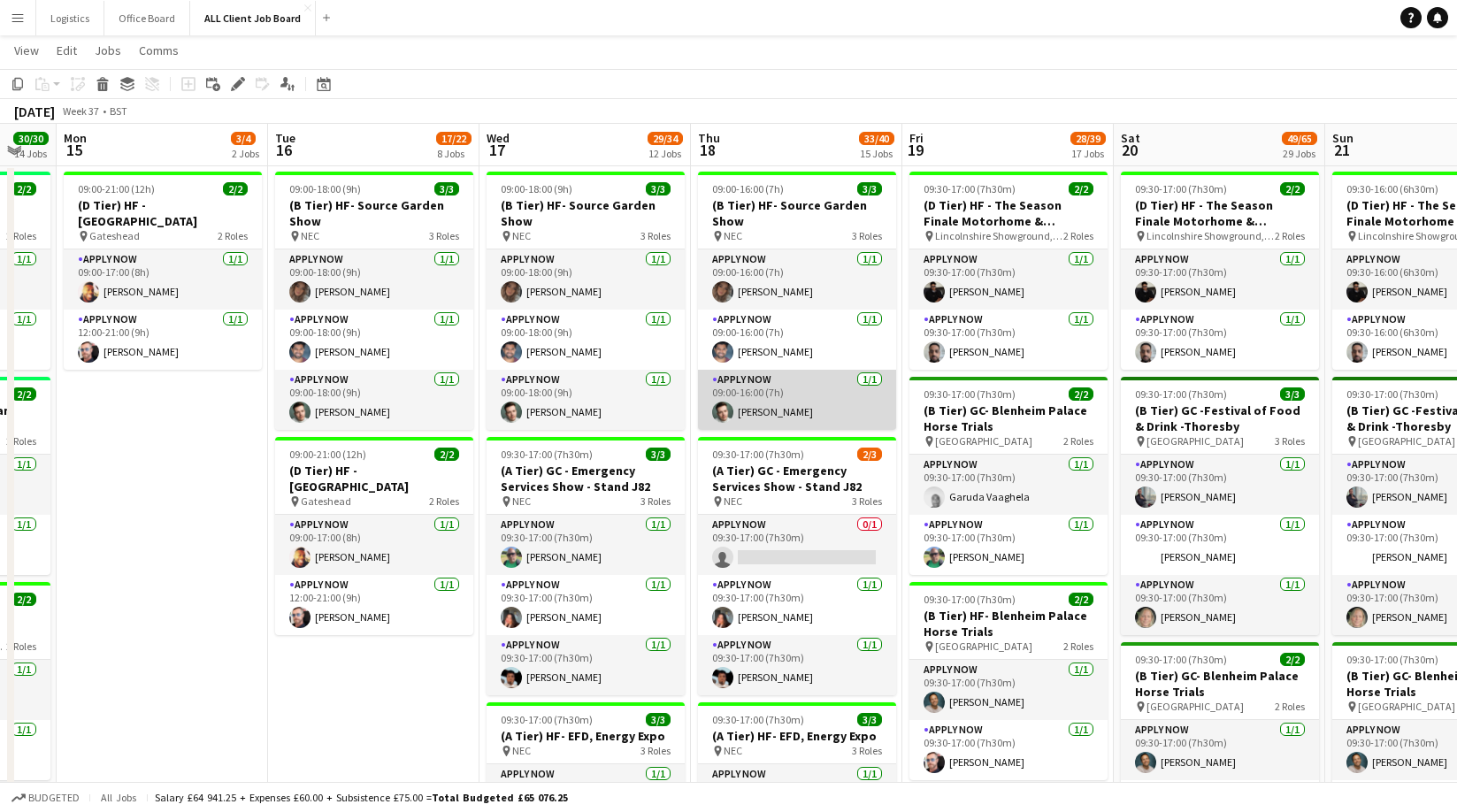
scroll to position [705, 0]
